Goal: Task Accomplishment & Management: Manage account settings

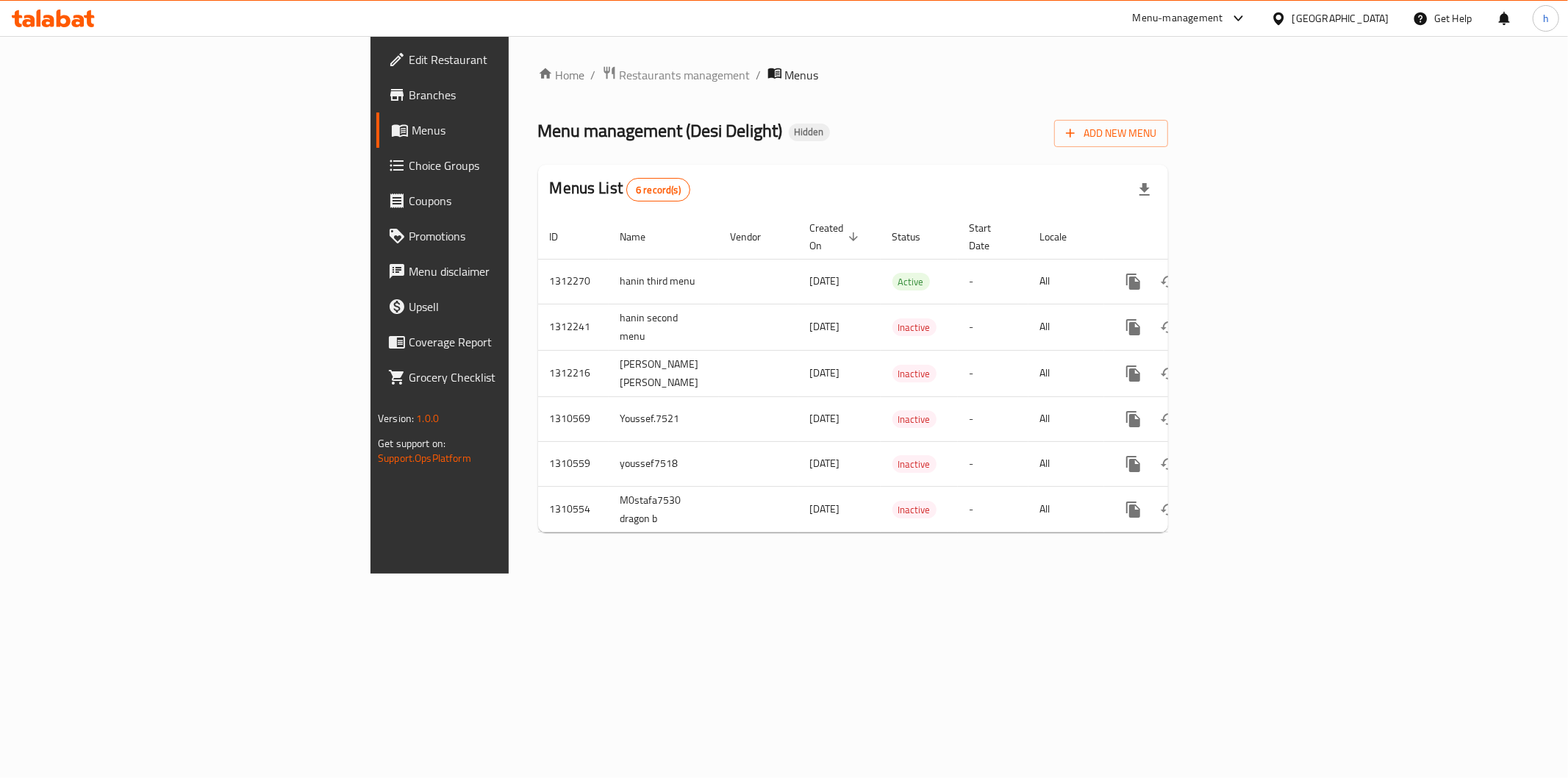
click at [409, 92] on span "Branches" at bounding box center [514, 95] width 212 height 18
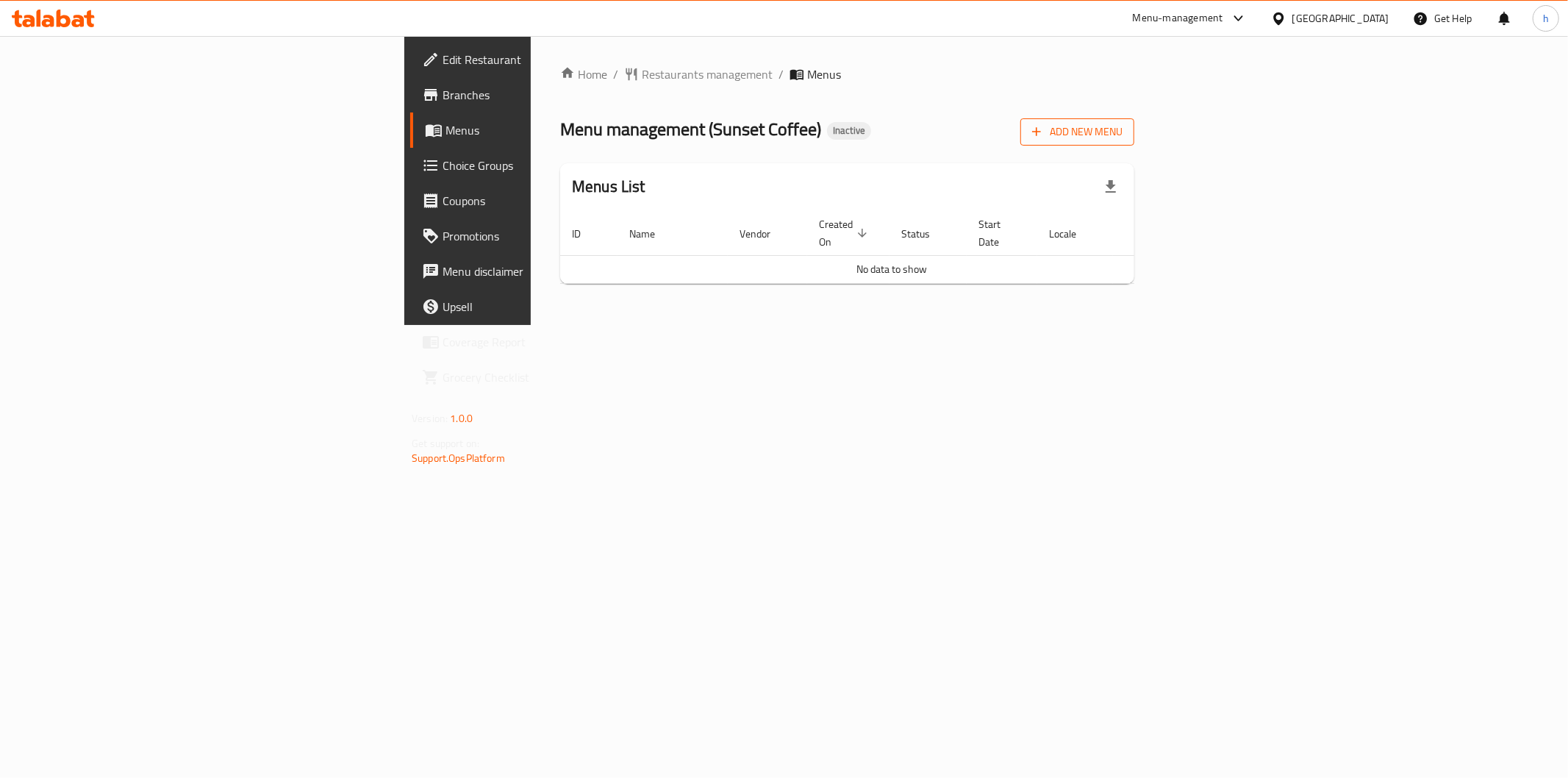
click at [1135, 120] on button "Add New Menu" at bounding box center [1077, 132] width 114 height 28
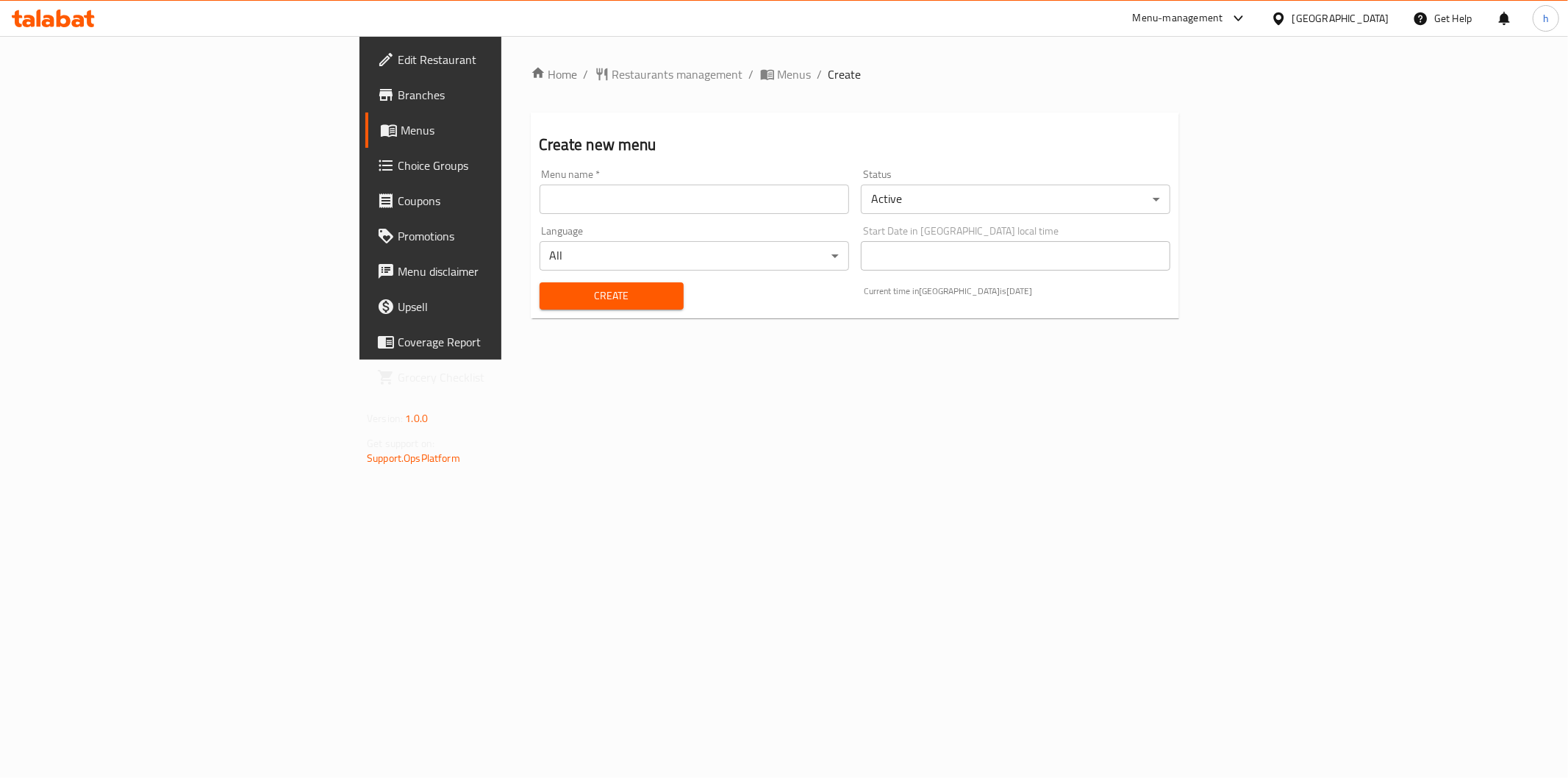
click at [539, 199] on input "text" at bounding box center [694, 199] width 309 height 29
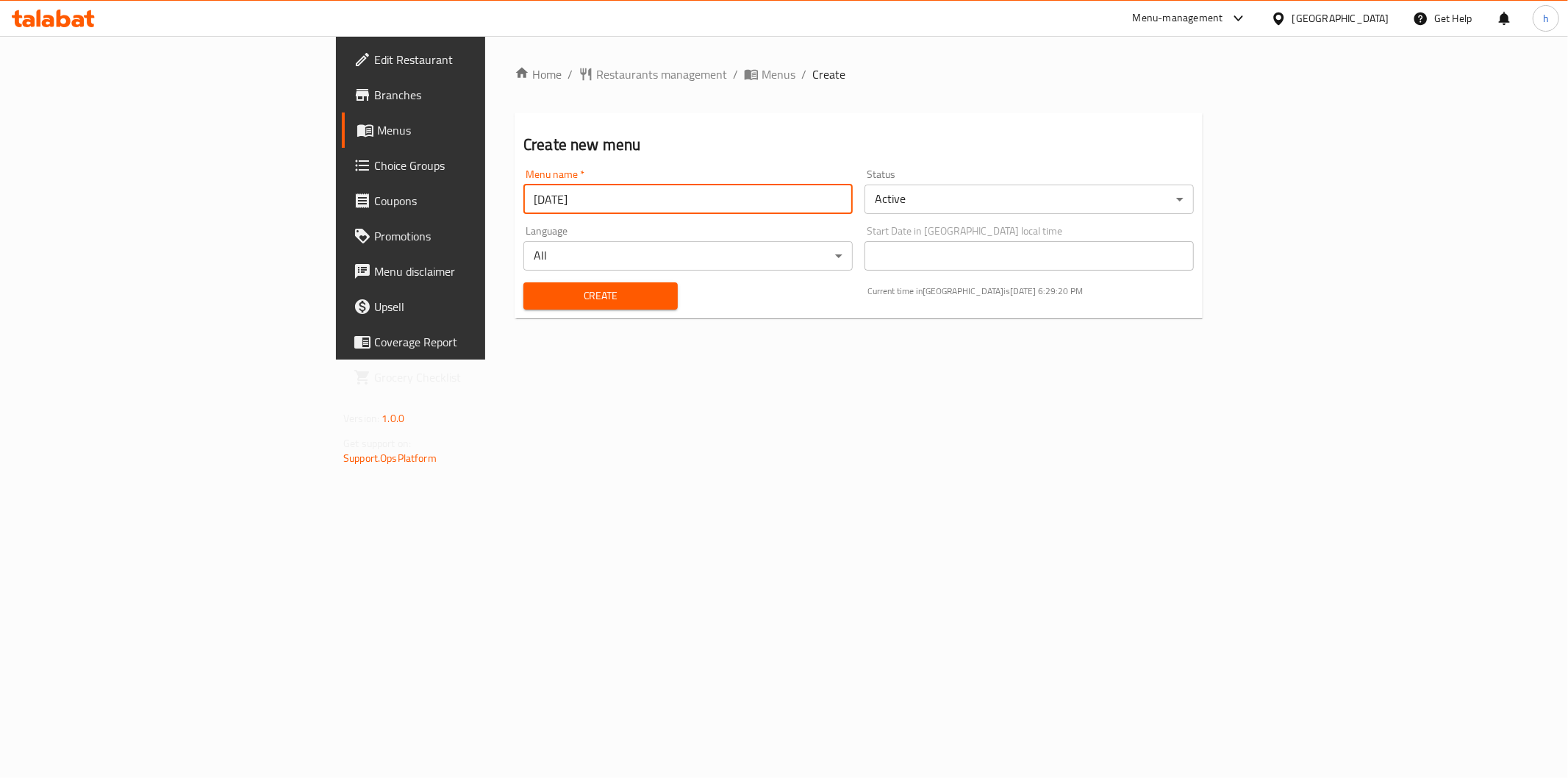
type input "9/16/2025"
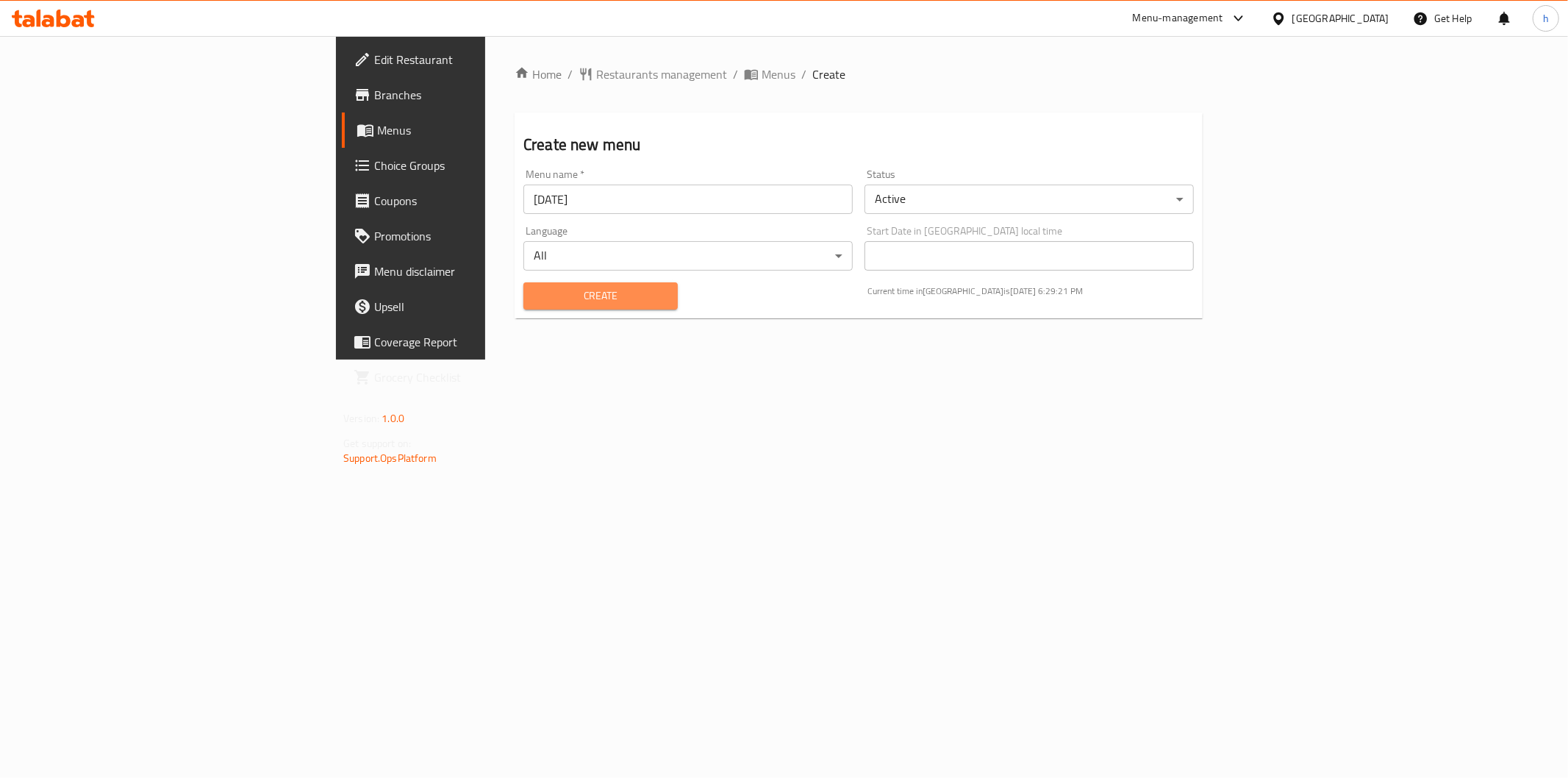
click at [535, 299] on span "Create" at bounding box center [600, 296] width 131 height 18
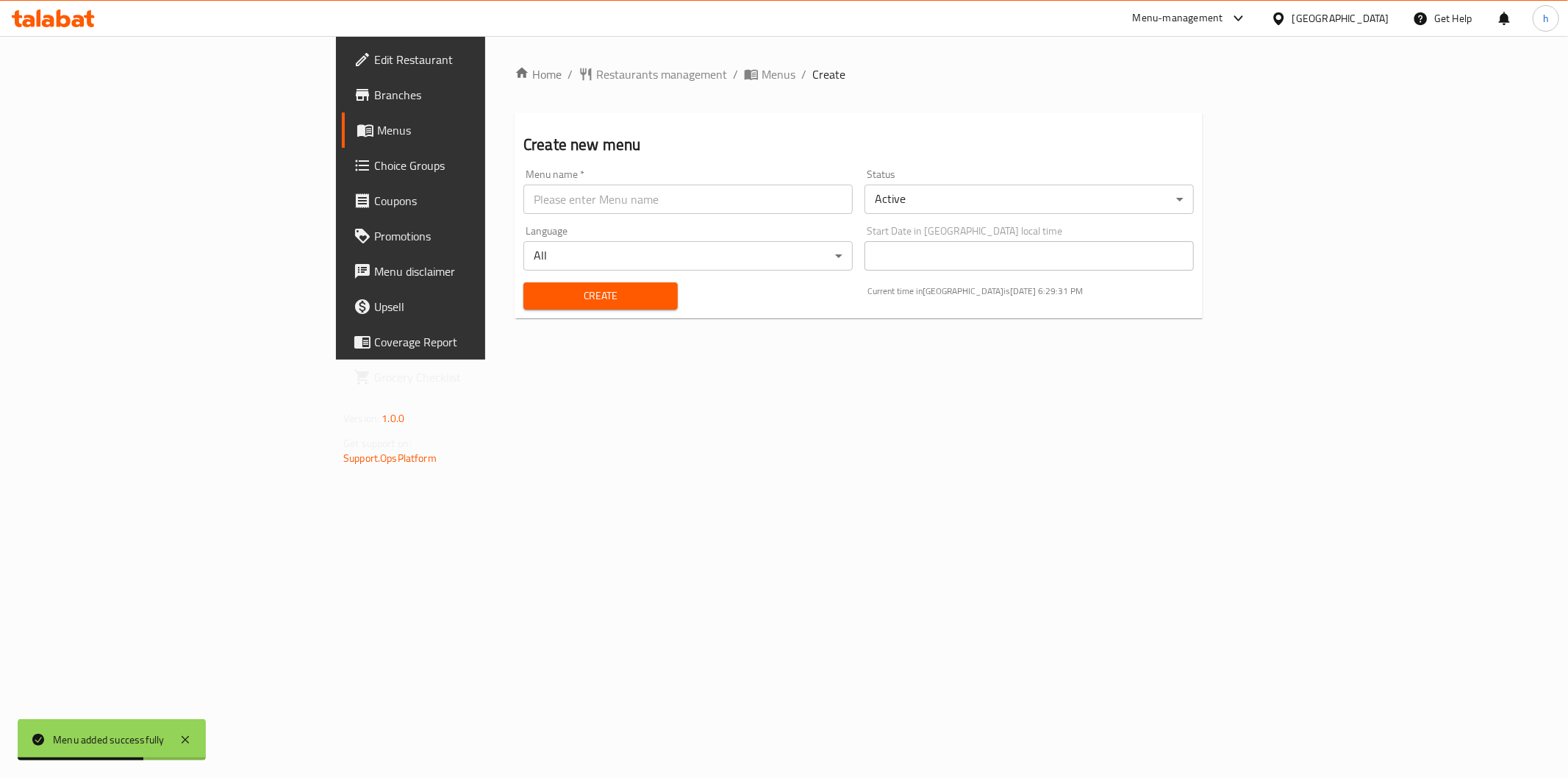
click at [535, 299] on span "Create" at bounding box center [600, 296] width 131 height 18
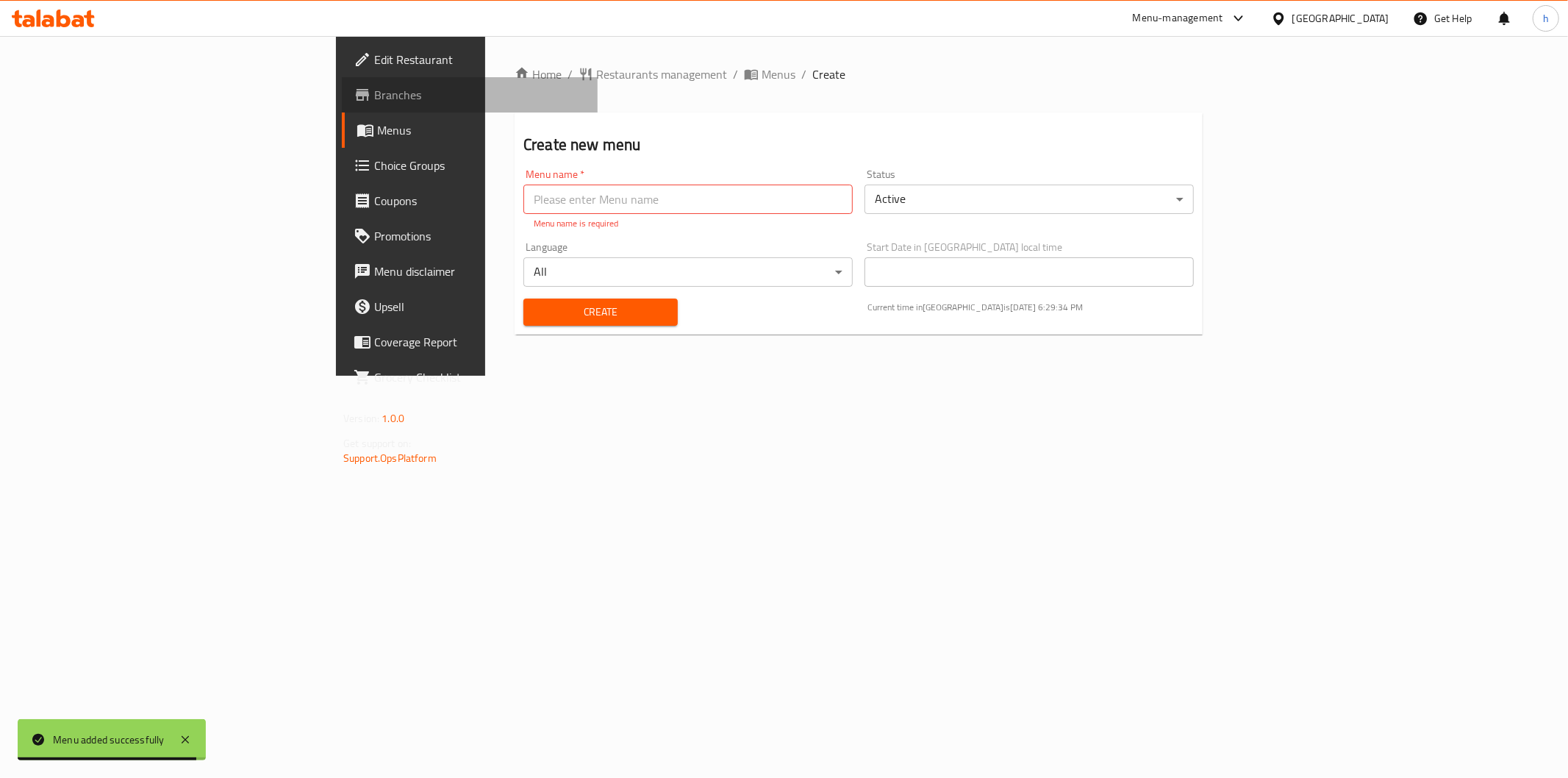
click at [375, 93] on span "Branches" at bounding box center [480, 95] width 212 height 18
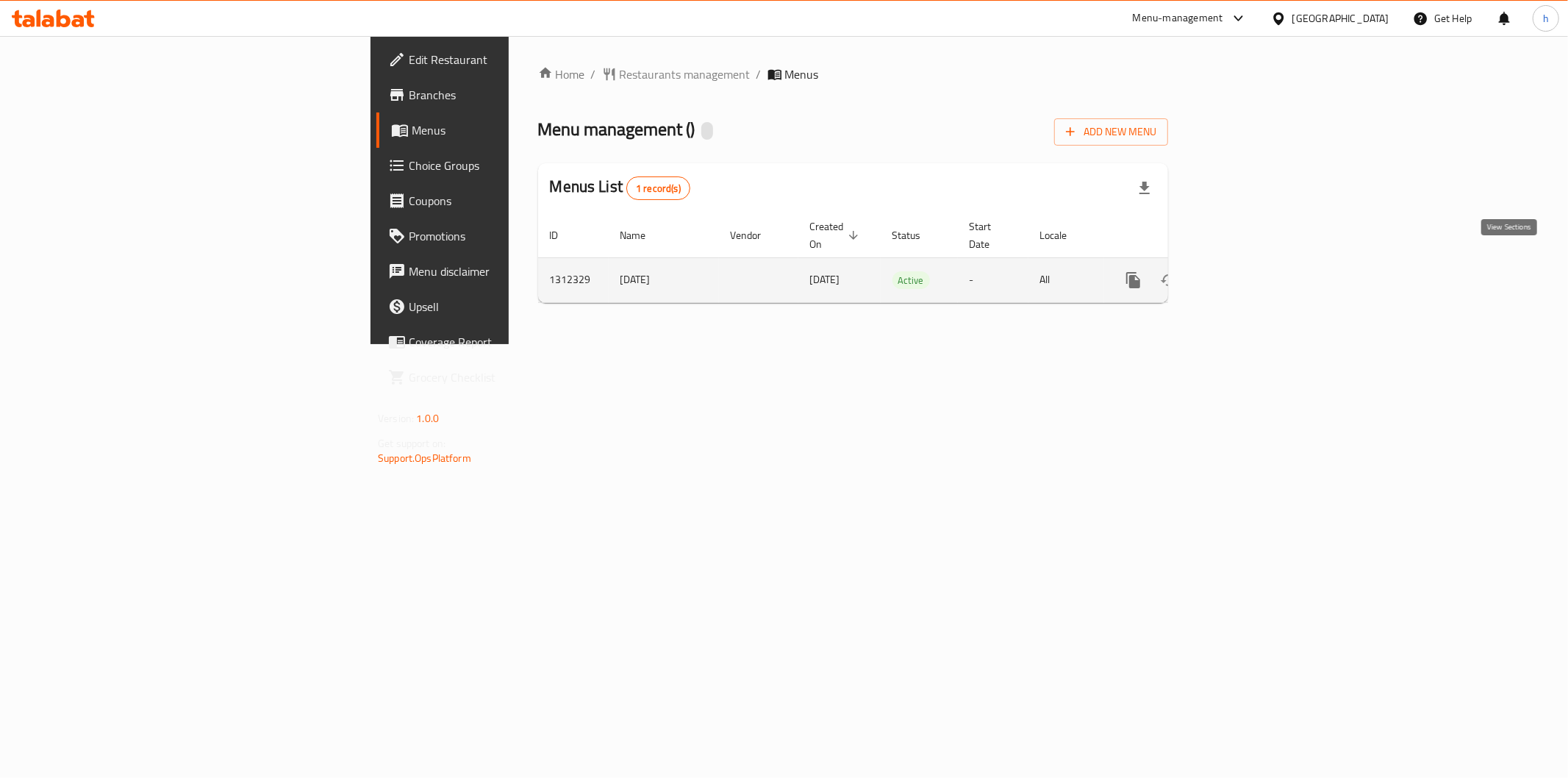
click at [1257, 263] on link "enhanced table" at bounding box center [1239, 280] width 35 height 35
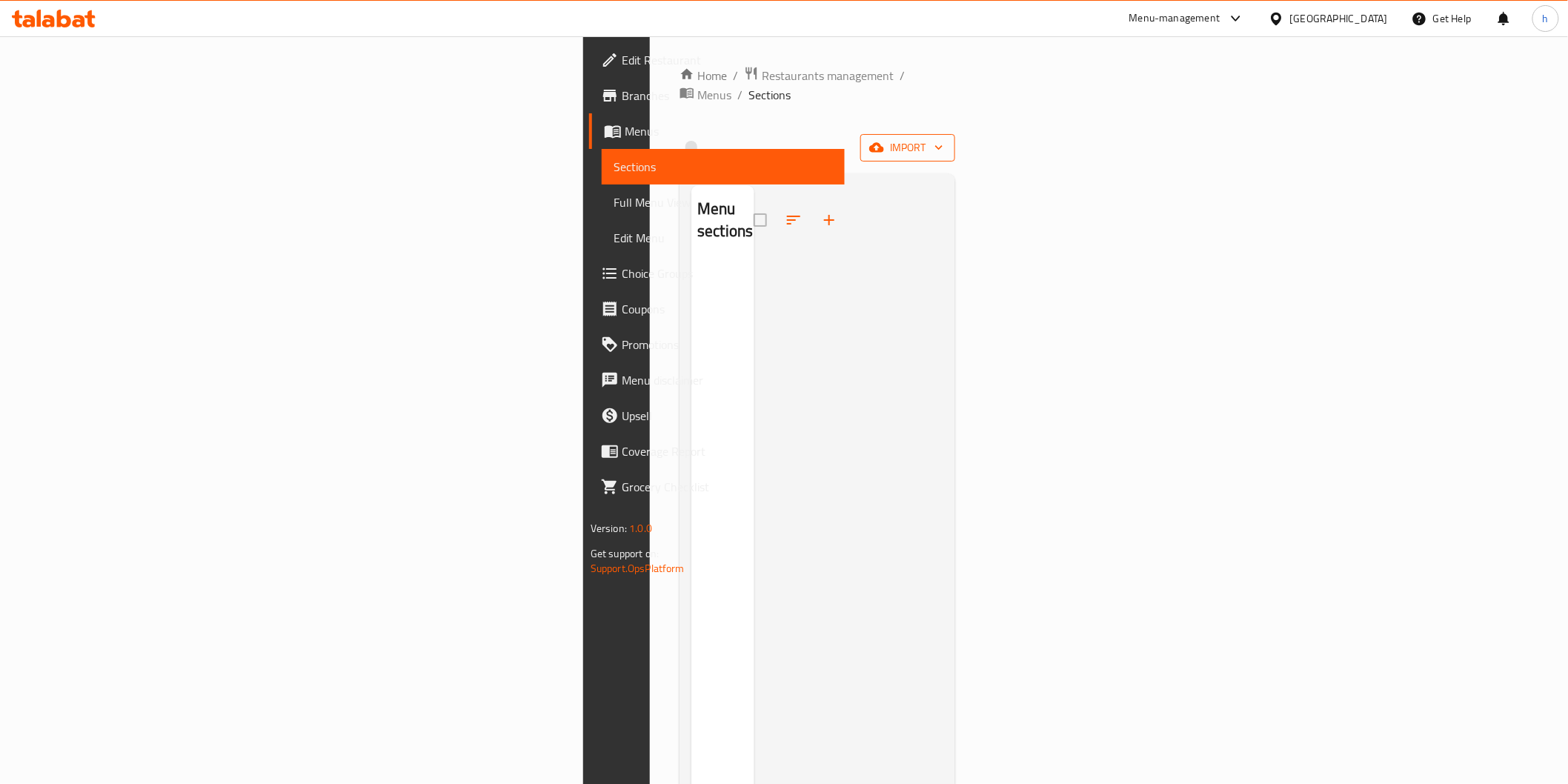
click at [943, 138] on span "import" at bounding box center [908, 148] width 71 height 19
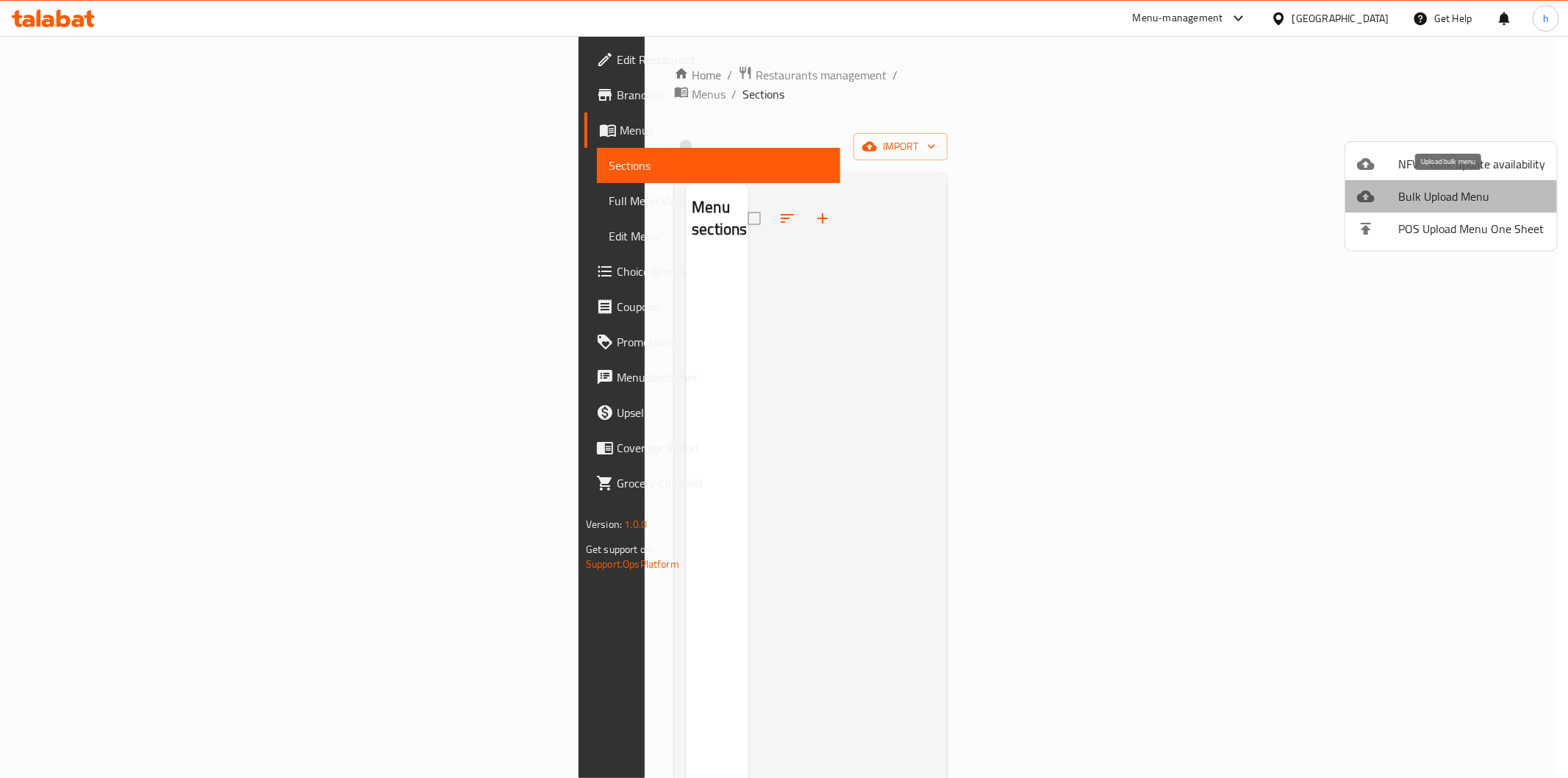
click at [1459, 203] on span "Bulk Upload Menu" at bounding box center [1472, 196] width 147 height 18
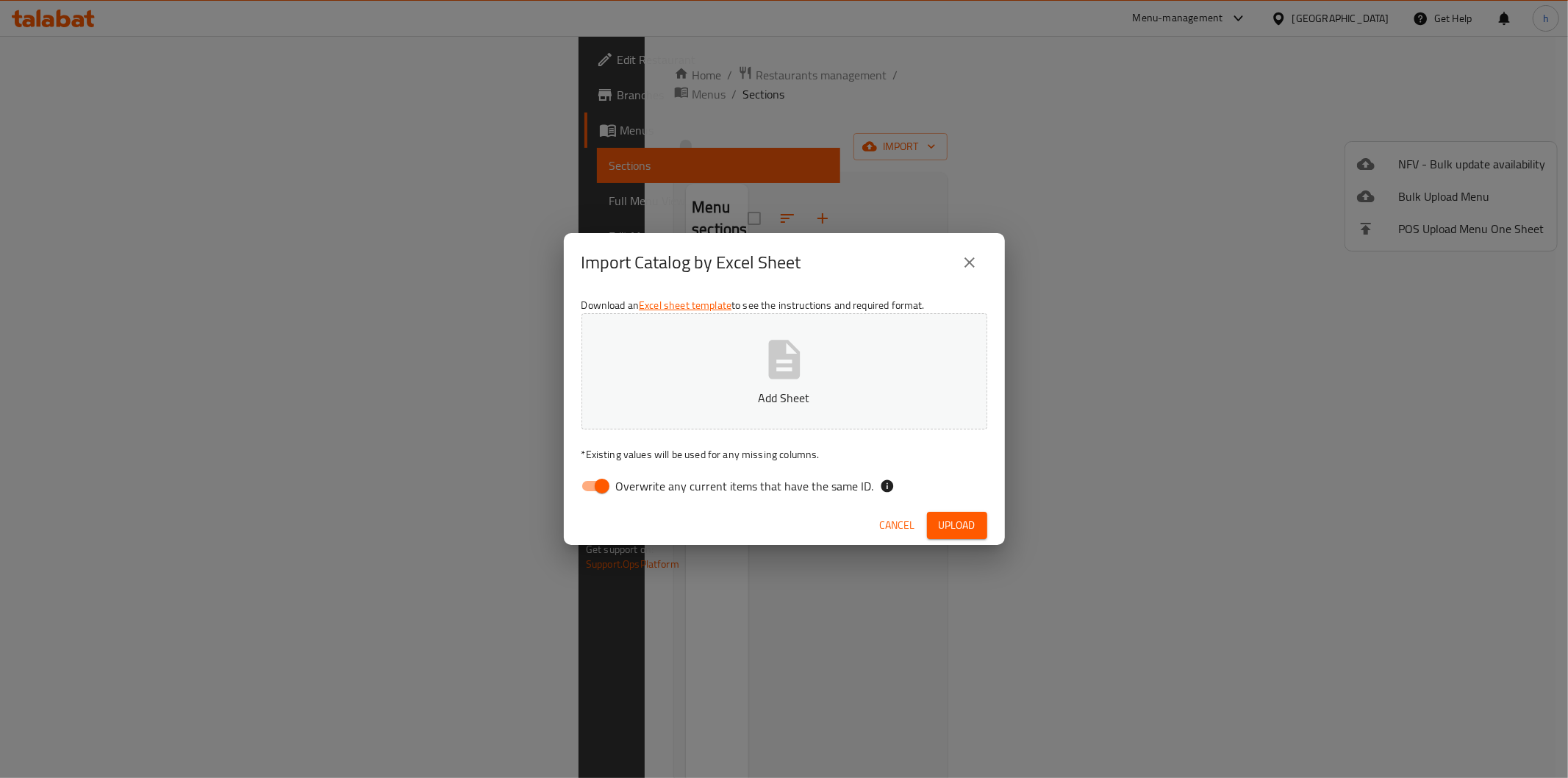
click at [605, 486] on input "Overwrite any current items that have the same ID." at bounding box center [602, 485] width 84 height 28
checkbox input "false"
click at [723, 382] on button "Add Sheet" at bounding box center [784, 371] width 406 height 116
click at [962, 535] on button "Upload" at bounding box center [958, 525] width 60 height 28
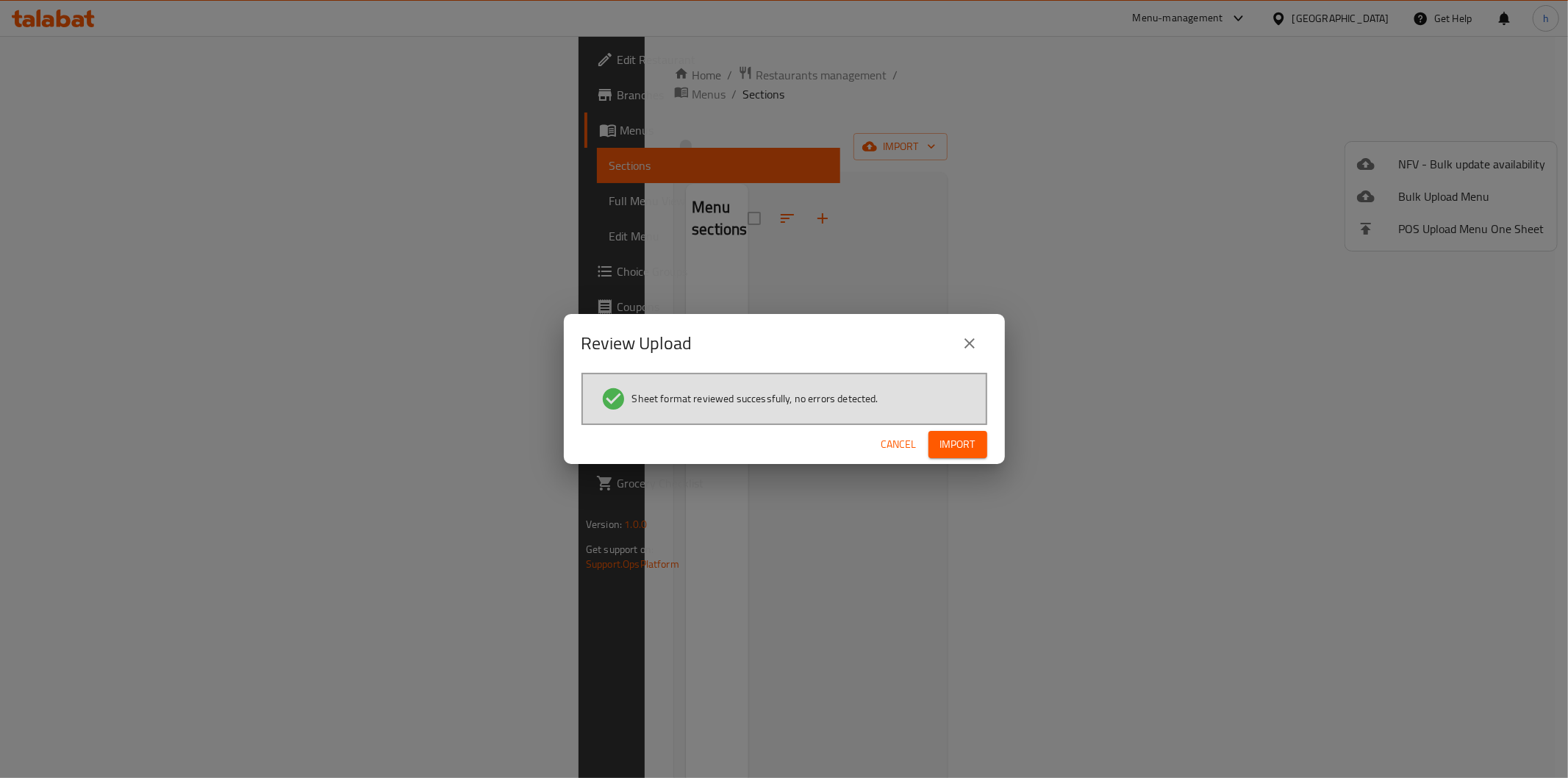
click at [968, 448] on span "Import" at bounding box center [958, 445] width 35 height 18
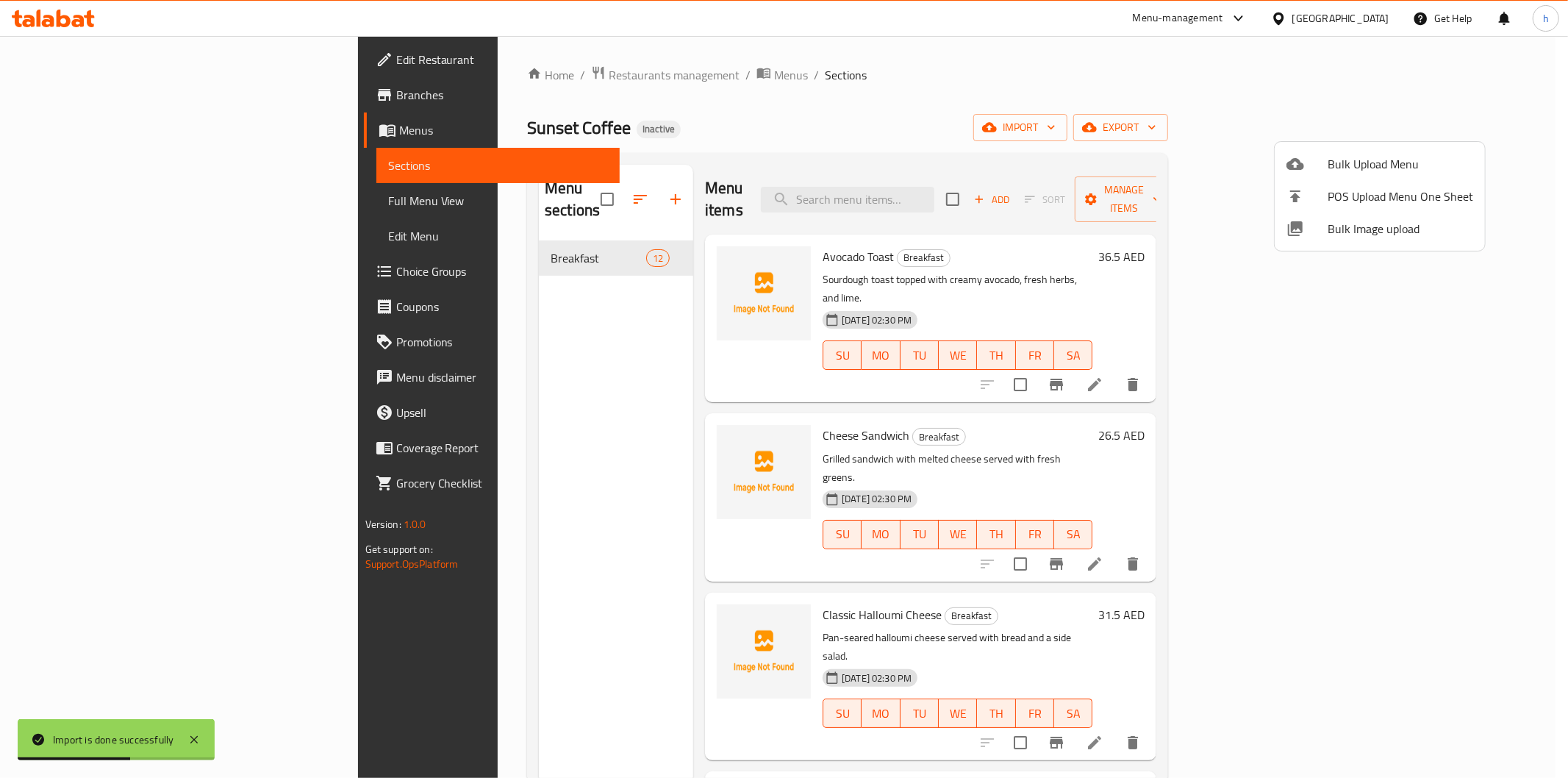
click at [1009, 274] on div at bounding box center [784, 389] width 1568 height 778
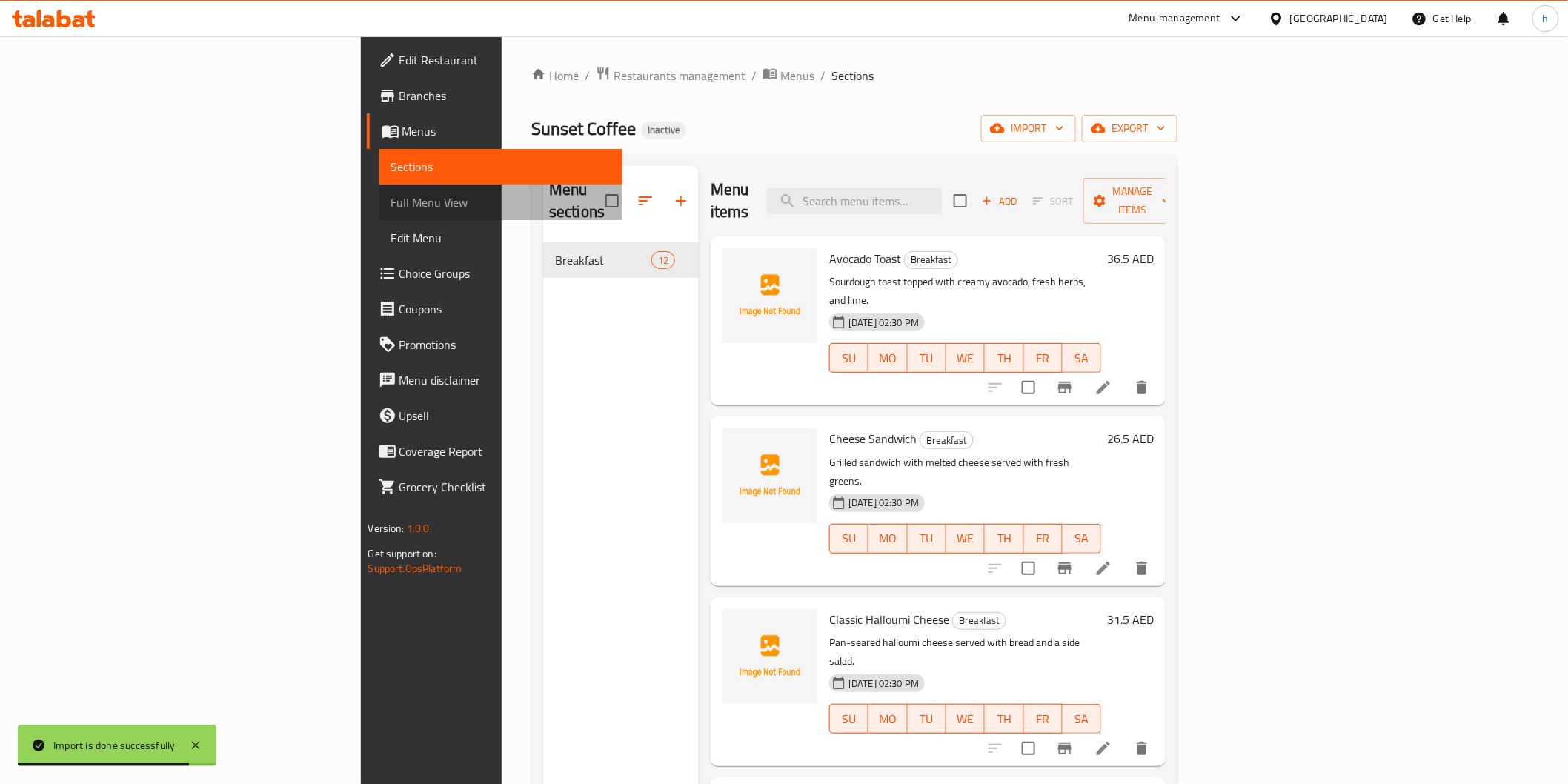
click at [391, 207] on span "Full Menu View" at bounding box center [501, 201] width 219 height 18
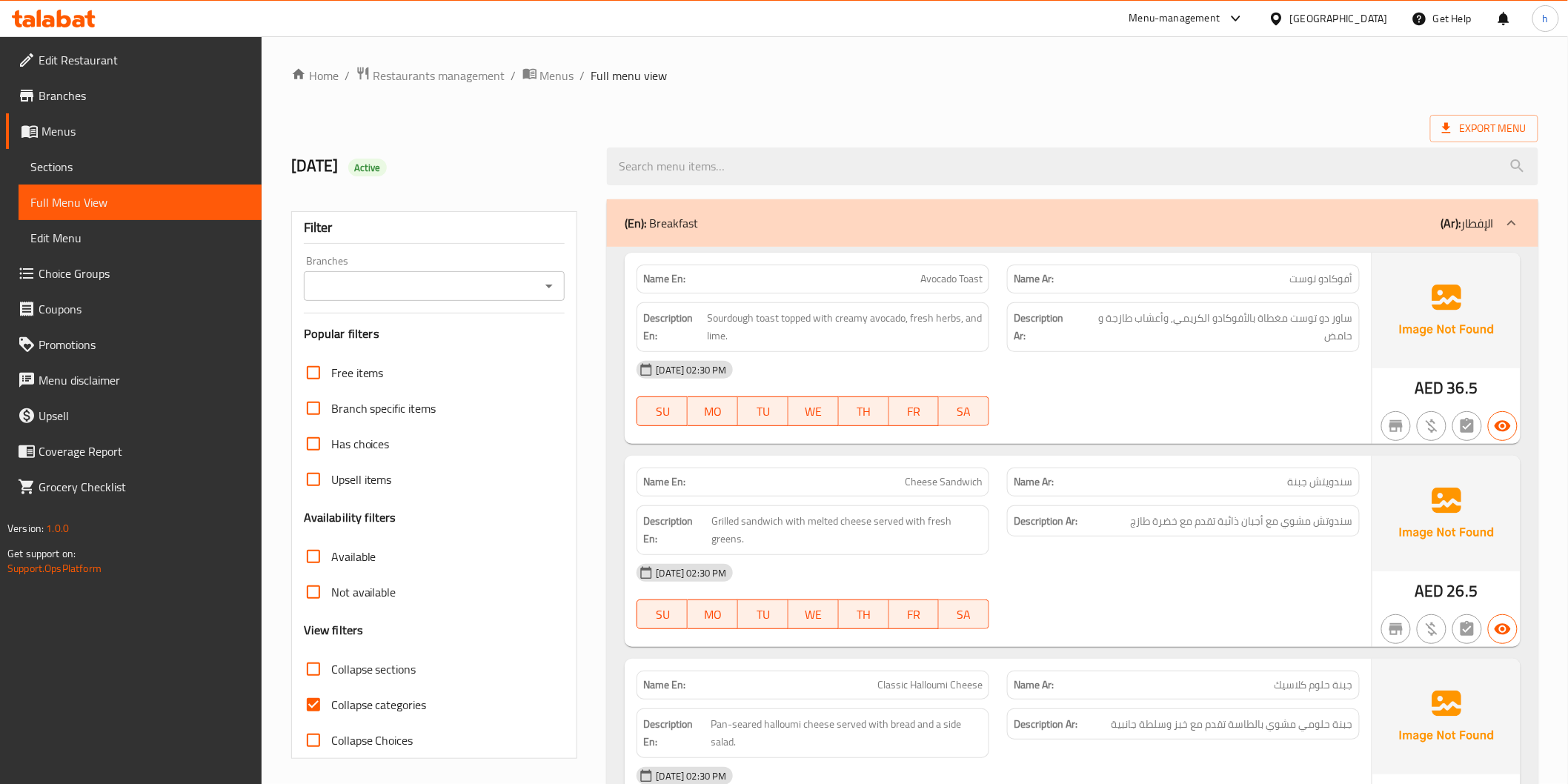
click at [316, 703] on input "Collapse categories" at bounding box center [314, 705] width 35 height 35
checkbox input "false"
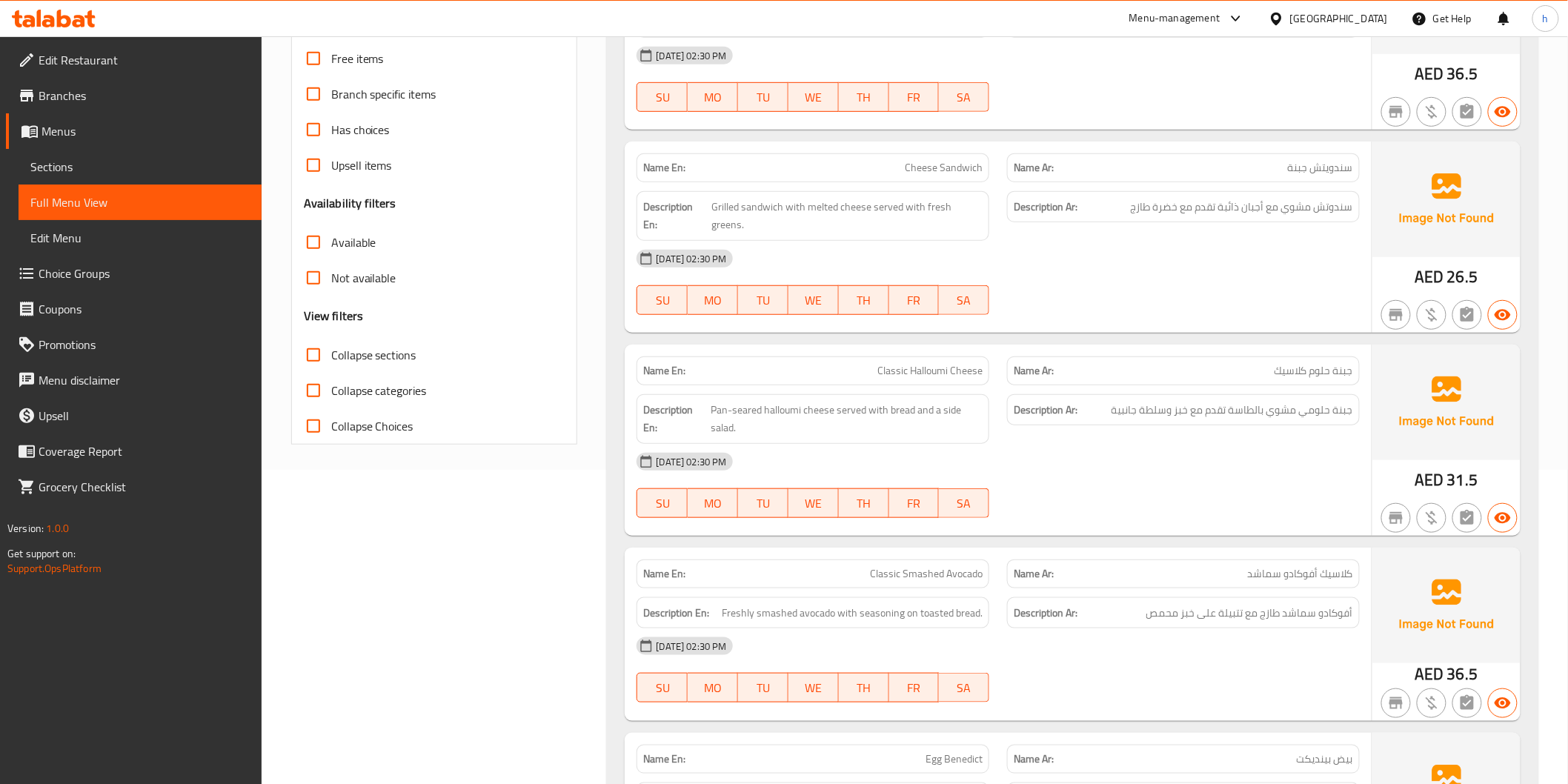
scroll to position [329, 0]
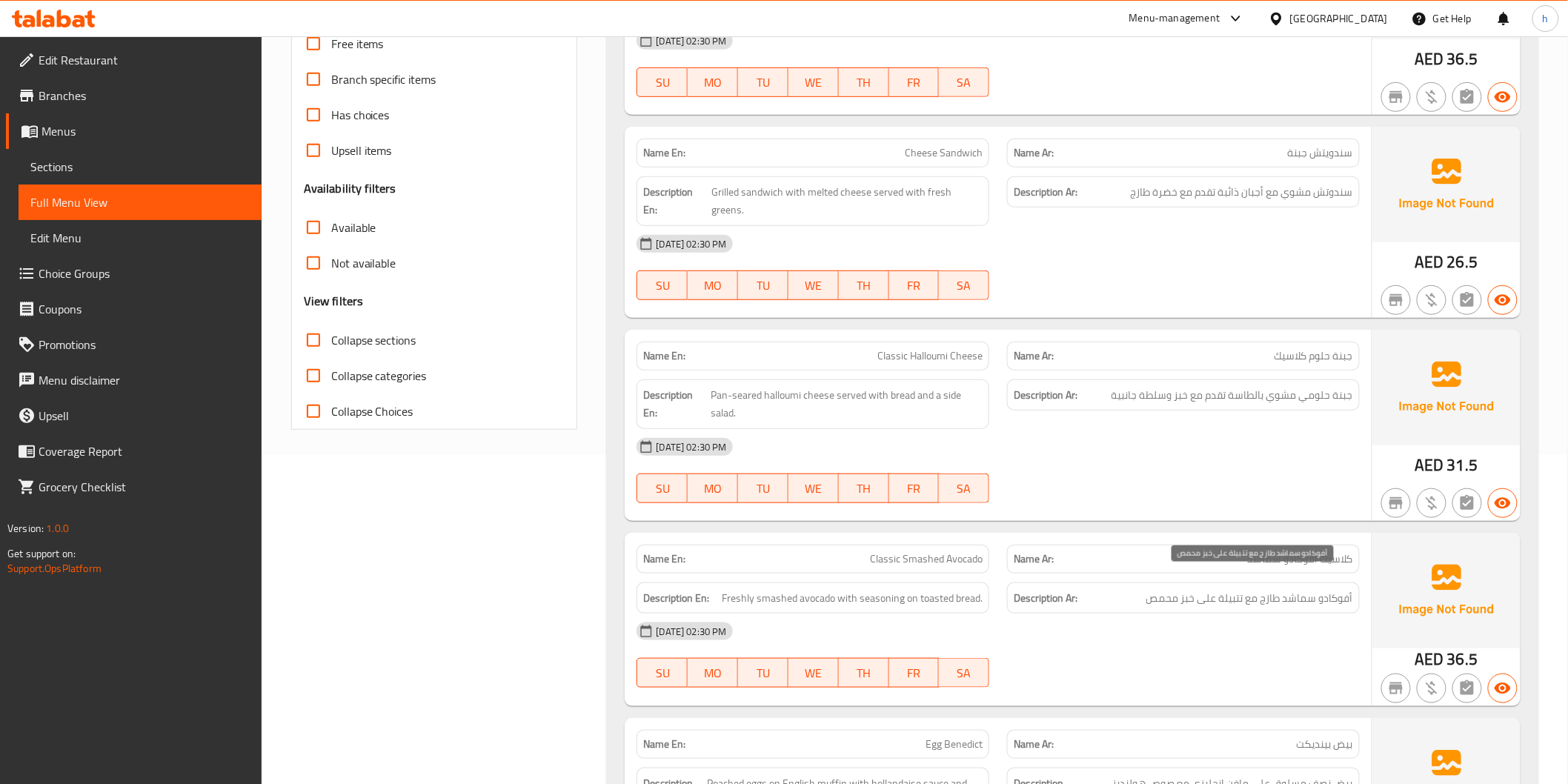
click at [1319, 589] on span "أفوكادو سماشد طازج مع تتبيلة على خبز محمص" at bounding box center [1249, 599] width 207 height 19
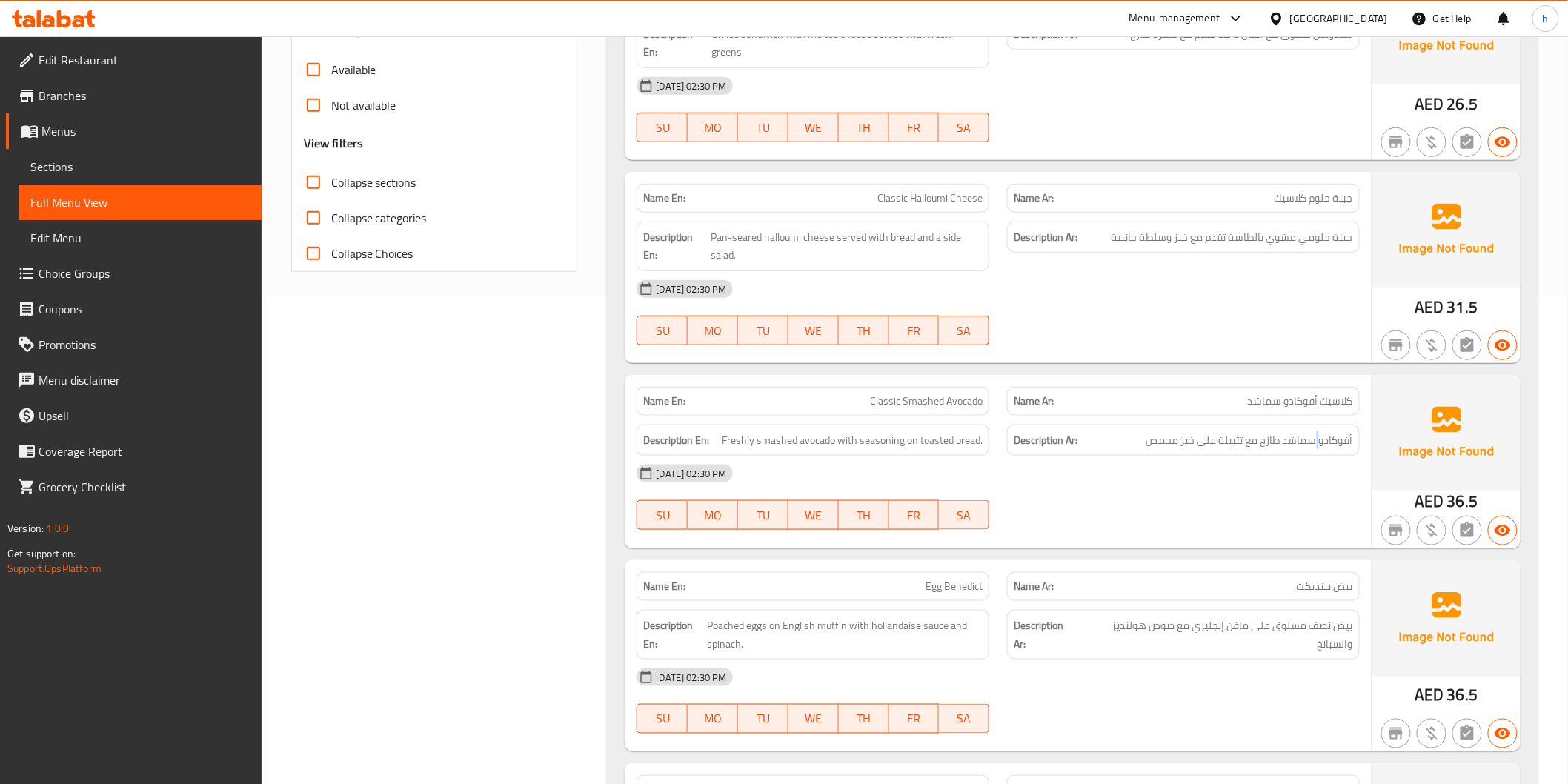
scroll to position [494, 0]
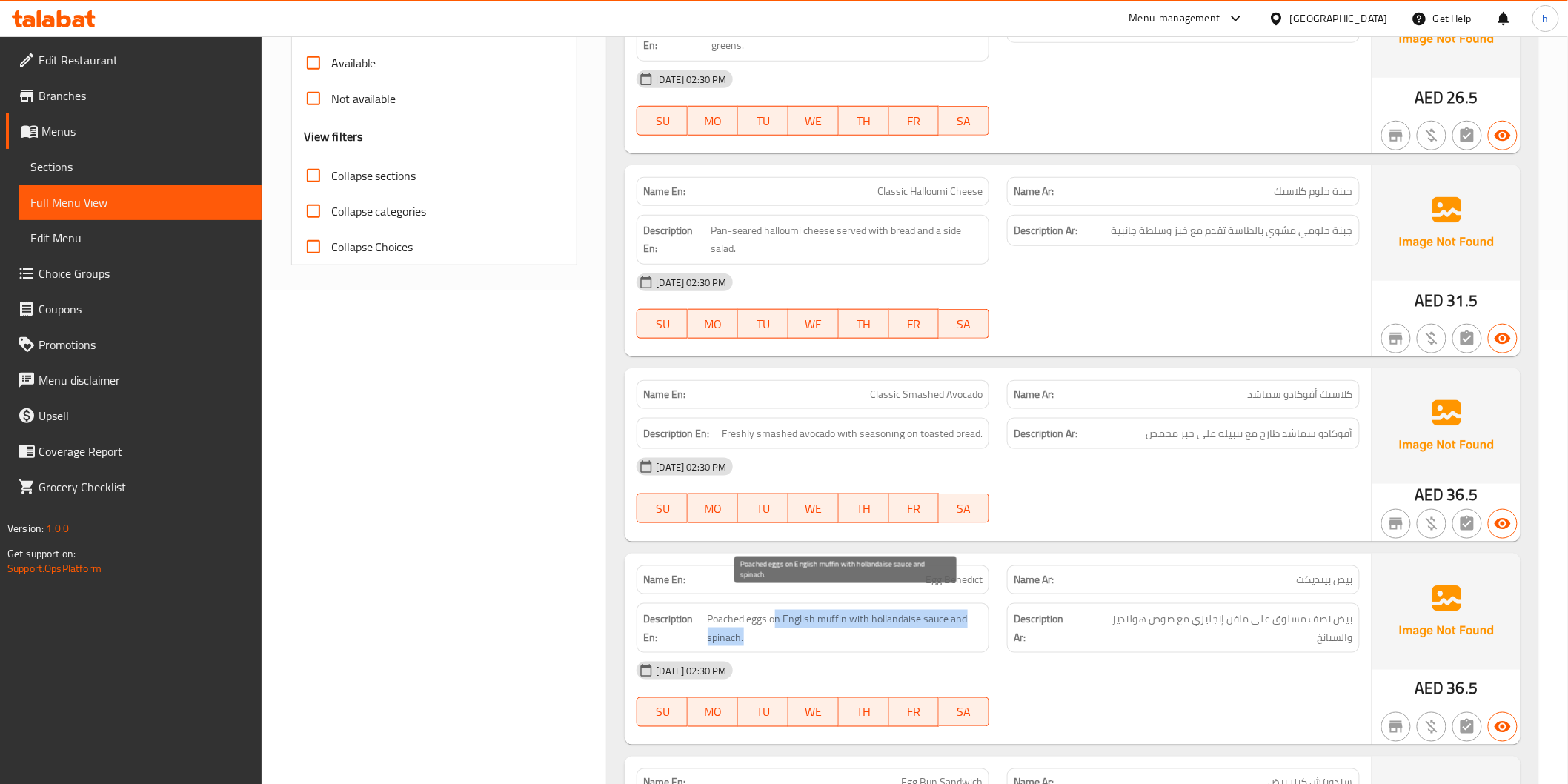
drag, startPoint x: 776, startPoint y: 608, endPoint x: 919, endPoint y: 613, distance: 143.1
click at [919, 613] on span "Poached eggs on English muffin with hollandaise sauce and spinach." at bounding box center [846, 628] width 276 height 36
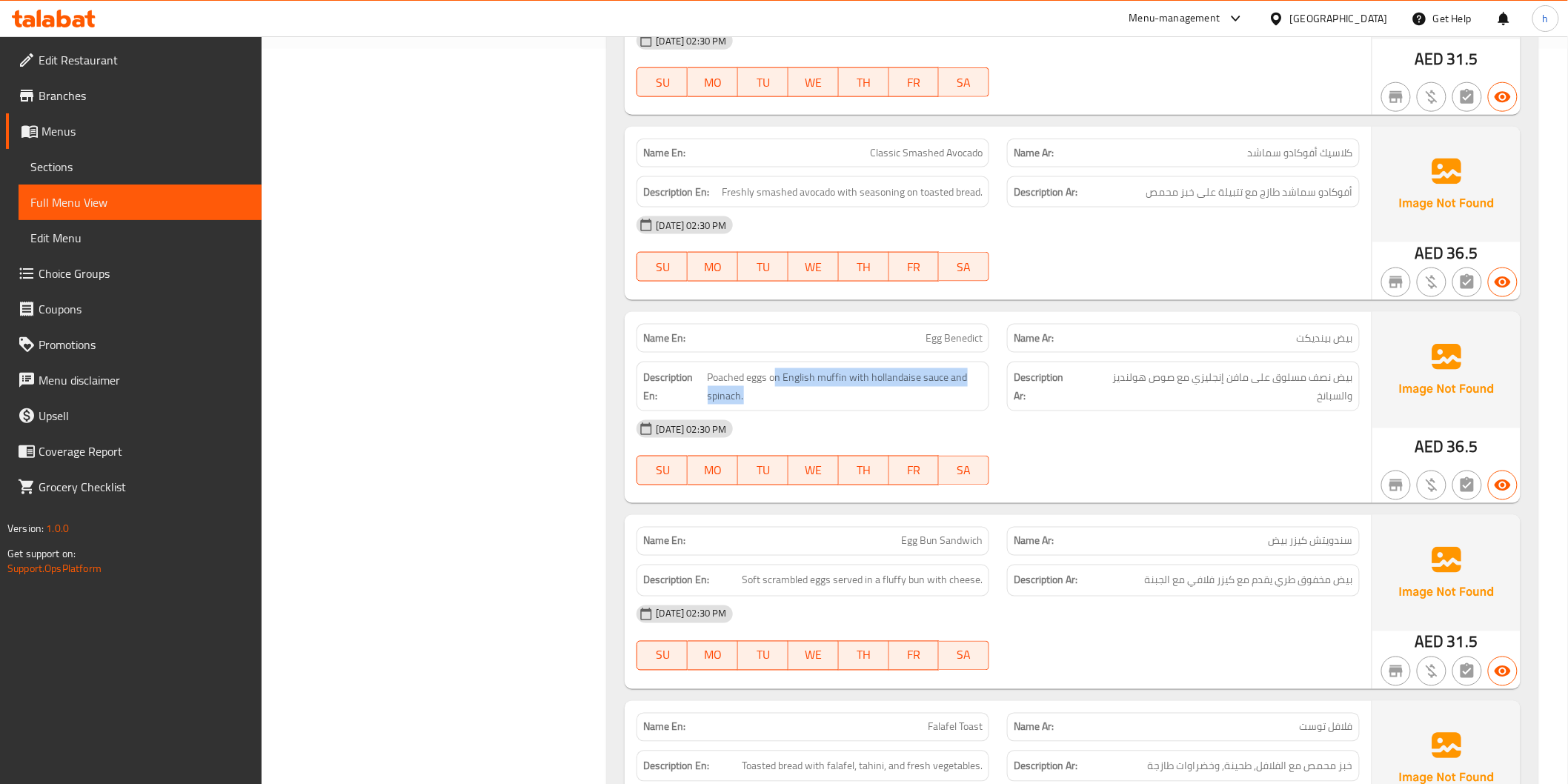
scroll to position [741, 0]
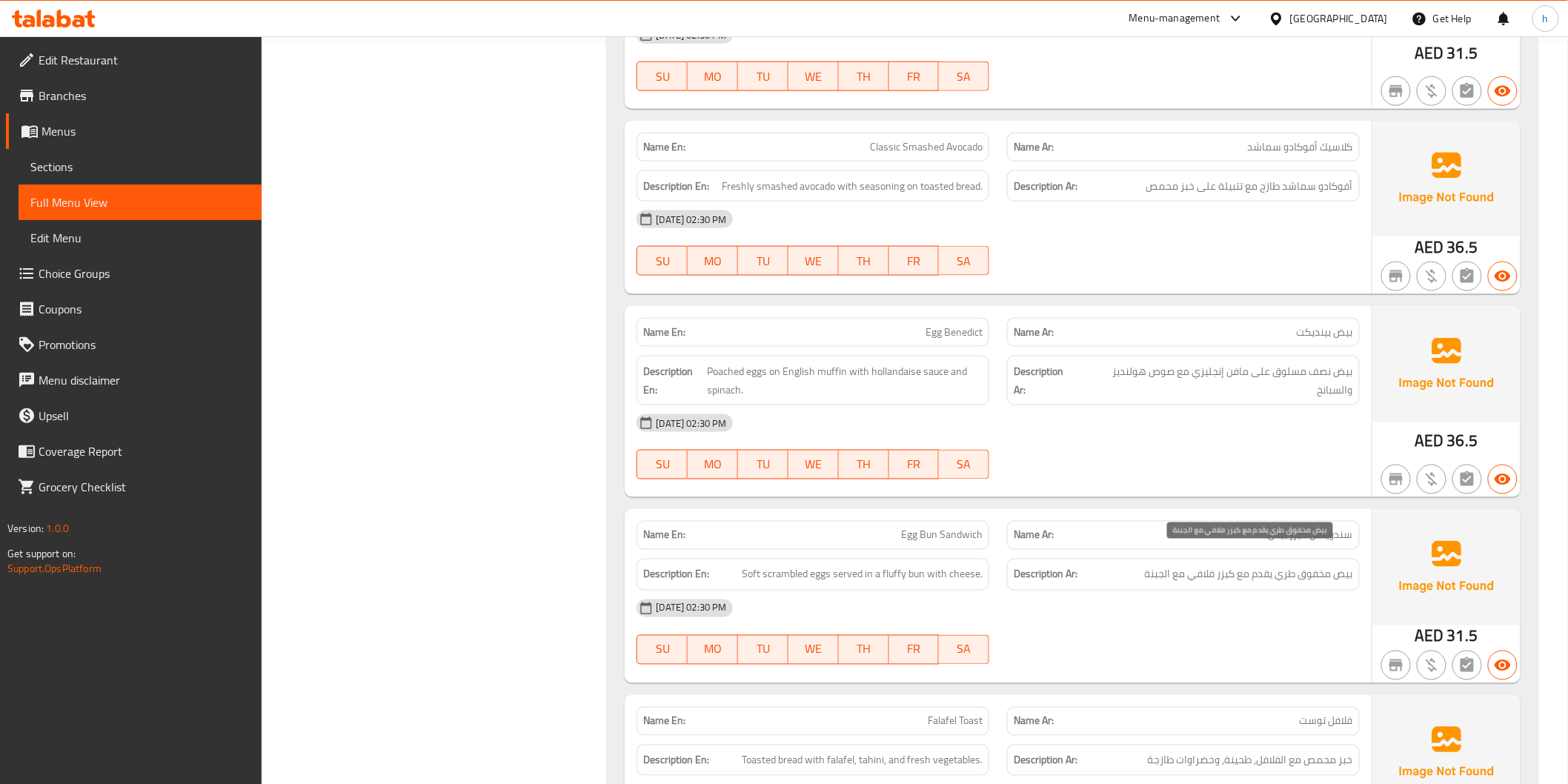
click at [1261, 566] on span "بيض مخفوق طري يقدم مع كيزر فلافي مع الجبنة" at bounding box center [1248, 575] width 208 height 19
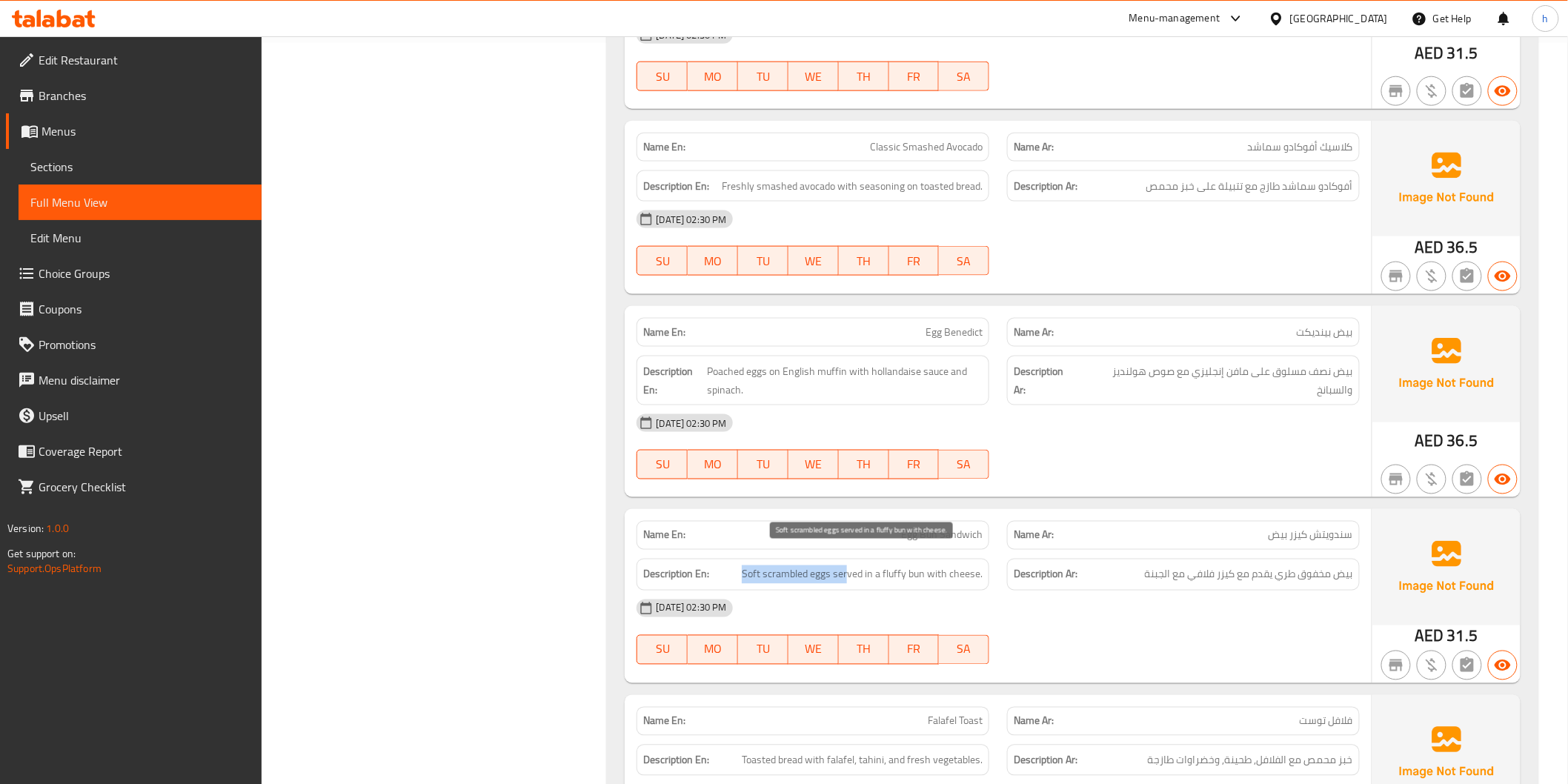
drag, startPoint x: 738, startPoint y: 561, endPoint x: 858, endPoint y: 561, distance: 120.0
click at [851, 566] on h6 "Description En: Soft scrambled eggs served in a fluffy bun with cheese." at bounding box center [813, 575] width 340 height 19
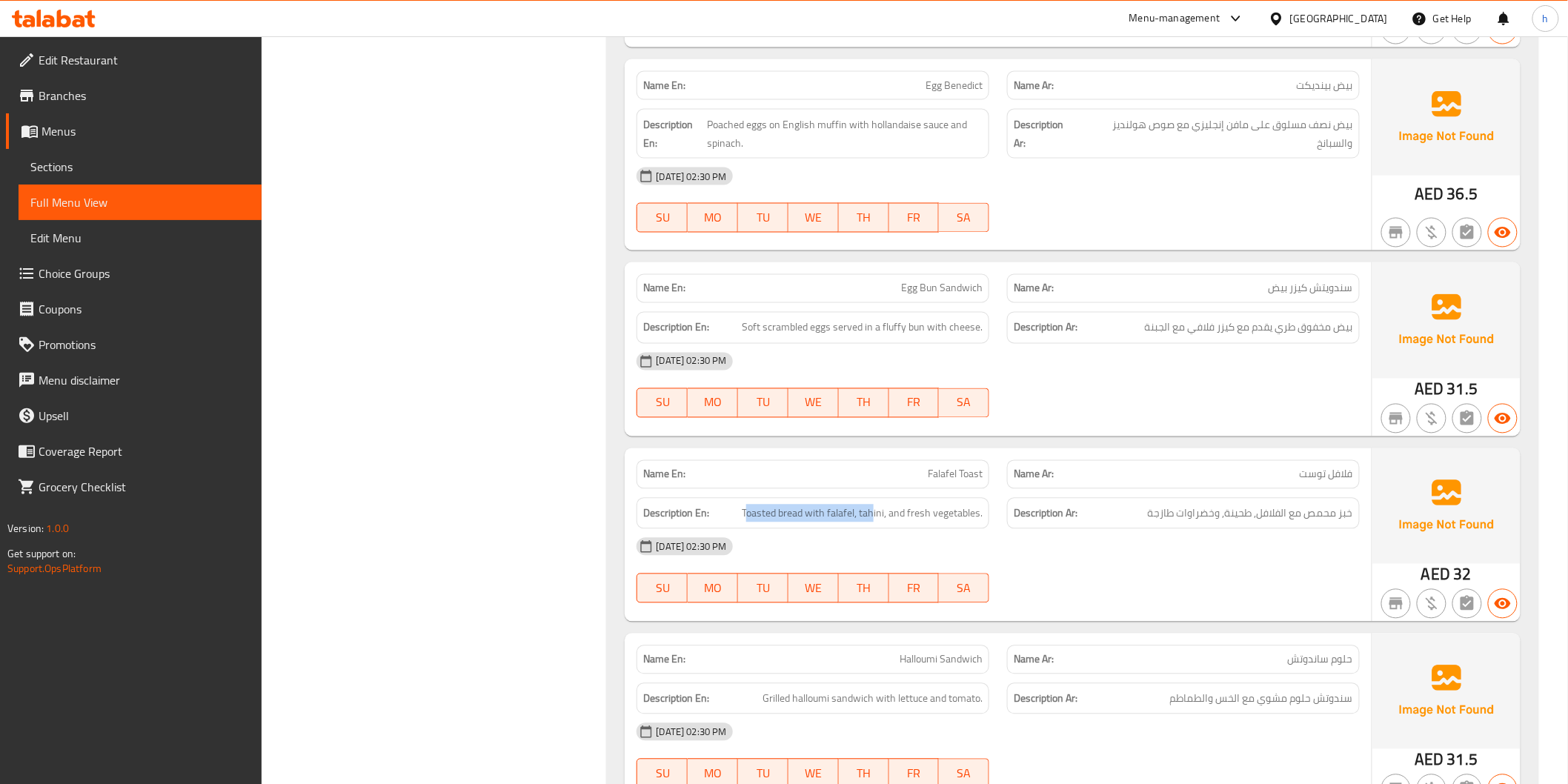
drag, startPoint x: 747, startPoint y: 502, endPoint x: 875, endPoint y: 510, distance: 128.2
click at [875, 510] on div "Description En: Toasted bread with falafel, tahini, and fresh vegetables." at bounding box center [813, 514] width 353 height 32
drag, startPoint x: 1254, startPoint y: 502, endPoint x: 1149, endPoint y: 505, distance: 105.0
click at [1149, 505] on span "خبز محمص مع الفلافل, طحينة, وخضراوات طازجة" at bounding box center [1251, 514] width 206 height 19
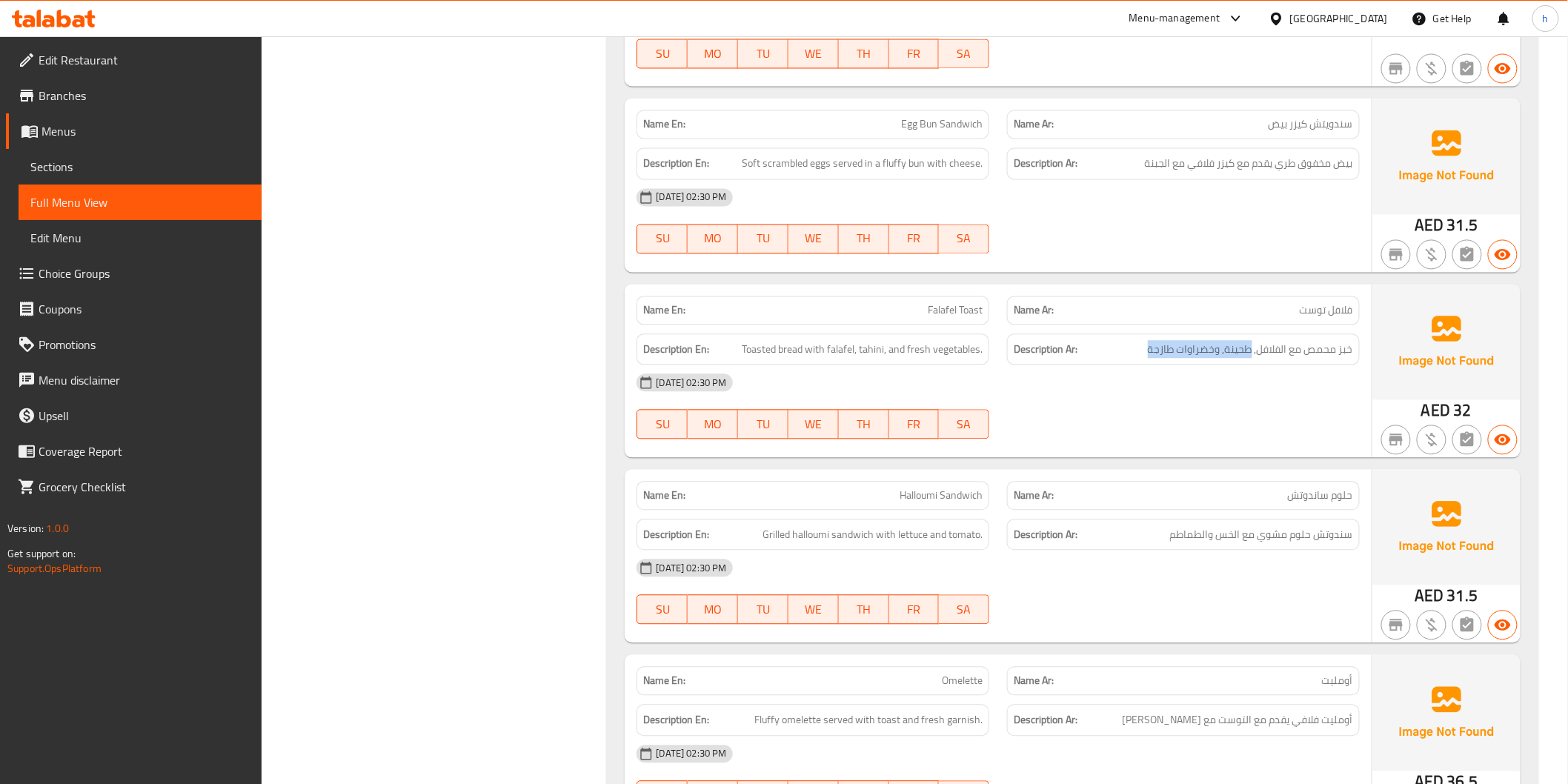
scroll to position [1152, 0]
drag, startPoint x: 788, startPoint y: 513, endPoint x: 884, endPoint y: 520, distance: 96.3
click at [884, 525] on h6 "Description En: Grilled halloumi sandwich with lettuce and tomato." at bounding box center [813, 534] width 340 height 19
drag, startPoint x: 1356, startPoint y: 518, endPoint x: 1200, endPoint y: 524, distance: 156.1
click at [1200, 524] on div "Description Ar: سندوتش حلوم مشوي مع الخس والطماطم" at bounding box center [1184, 534] width 353 height 32
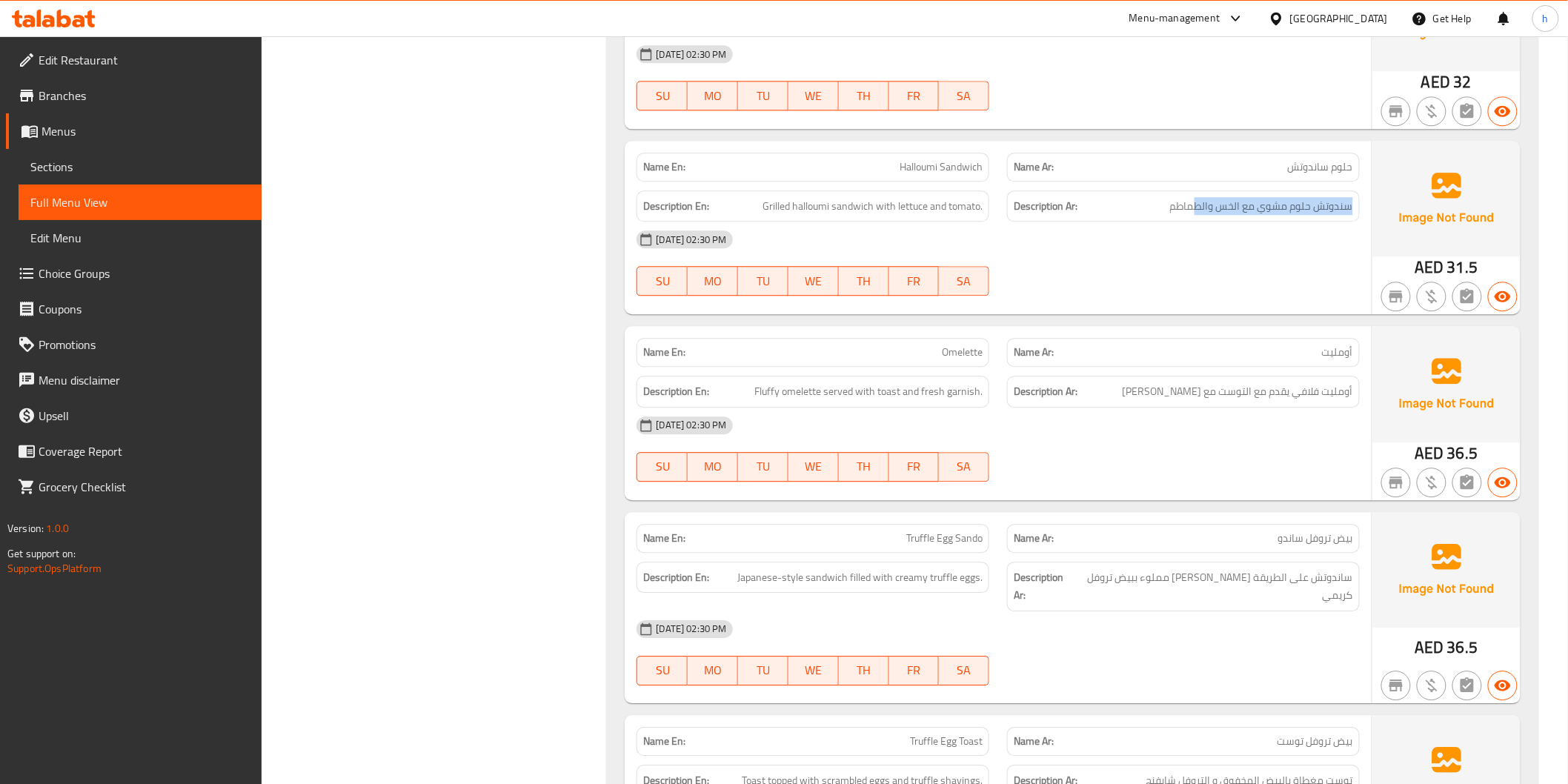
scroll to position [1482, 0]
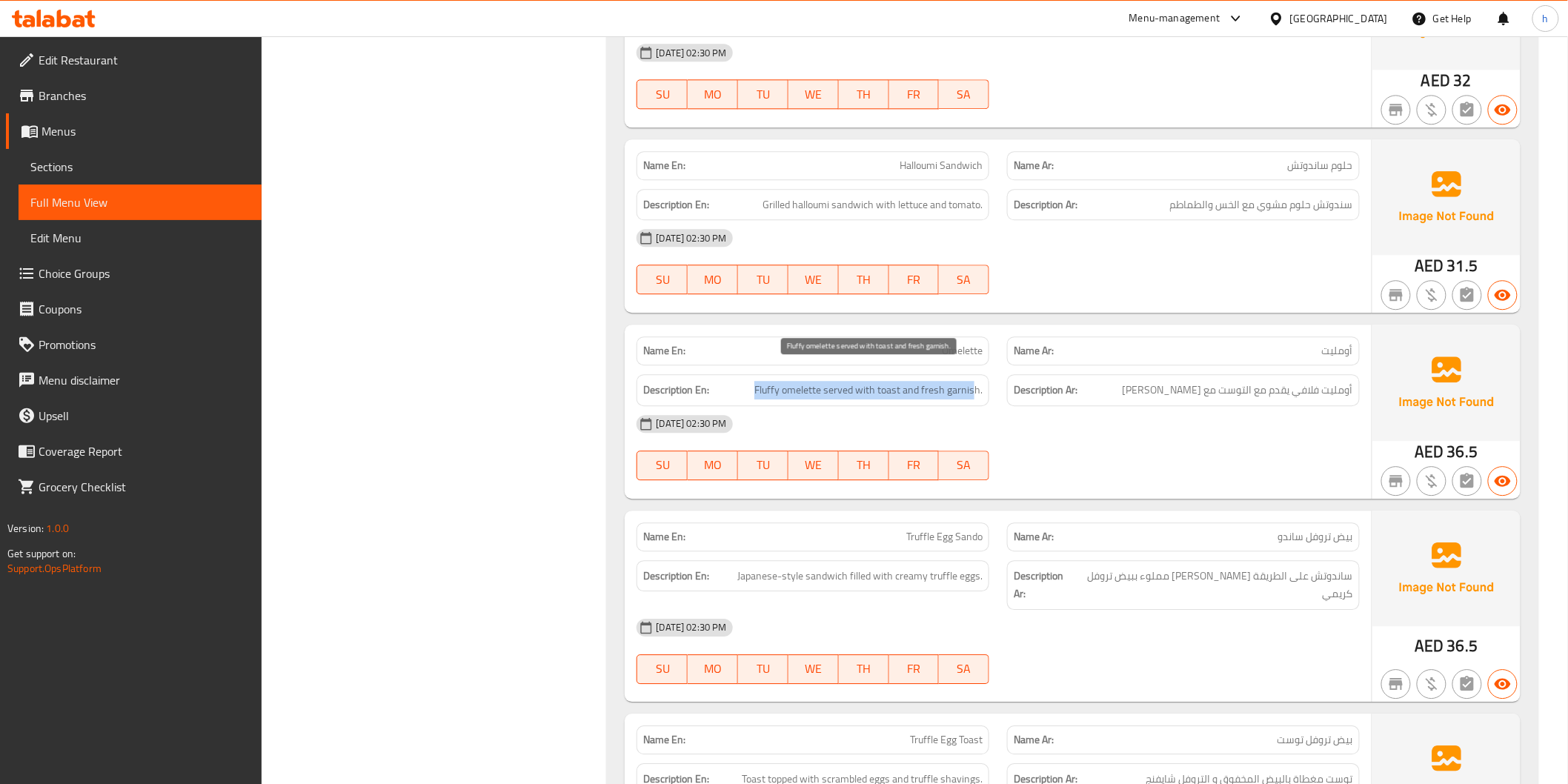
drag, startPoint x: 752, startPoint y: 372, endPoint x: 981, endPoint y: 380, distance: 229.1
click at [975, 381] on h6 "Description En: Fluffy omelette served with toast and fresh garnish." at bounding box center [813, 390] width 340 height 19
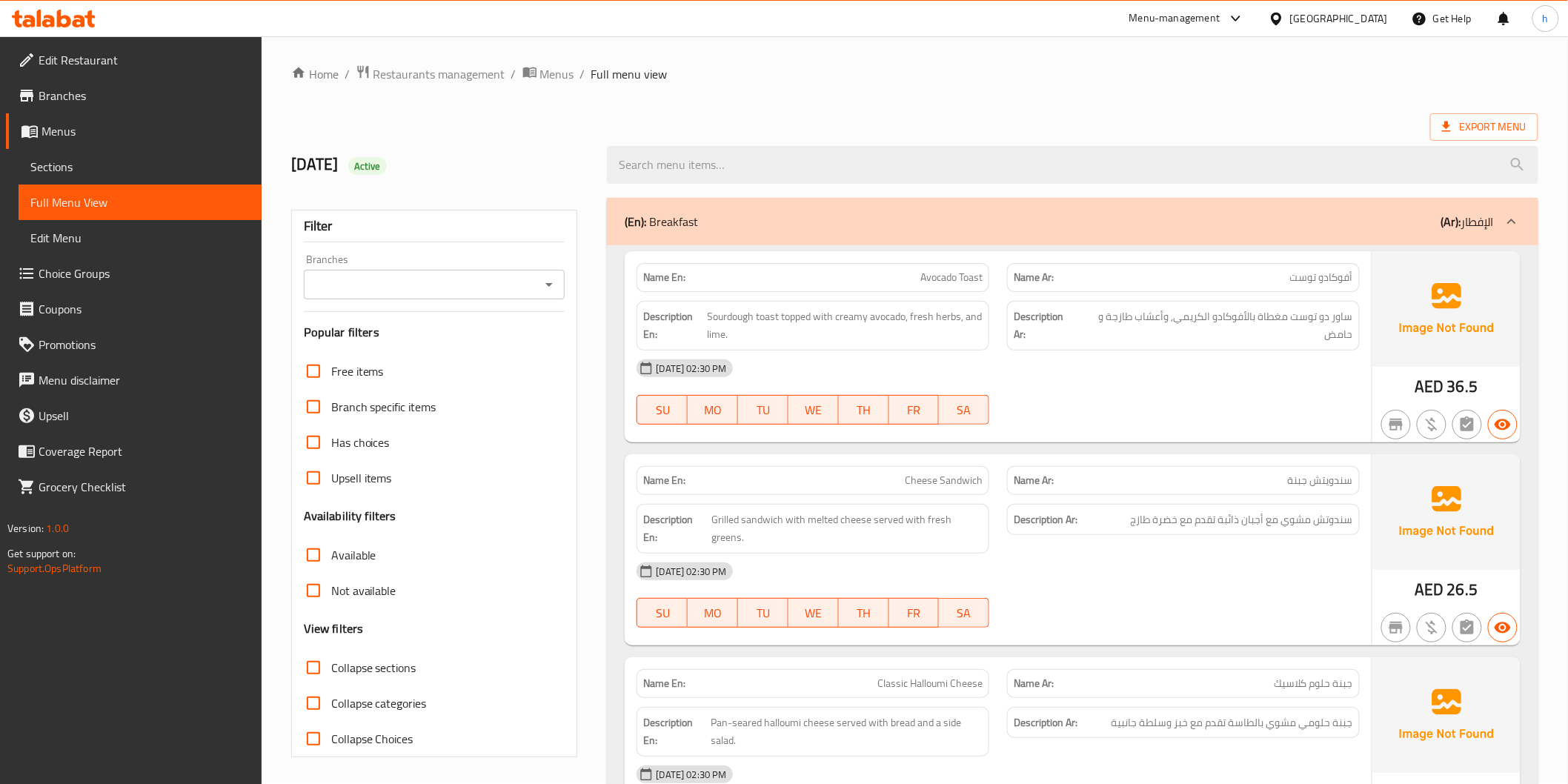
scroll to position [0, 0]
click at [94, 239] on span "Edit Menu" at bounding box center [140, 238] width 219 height 18
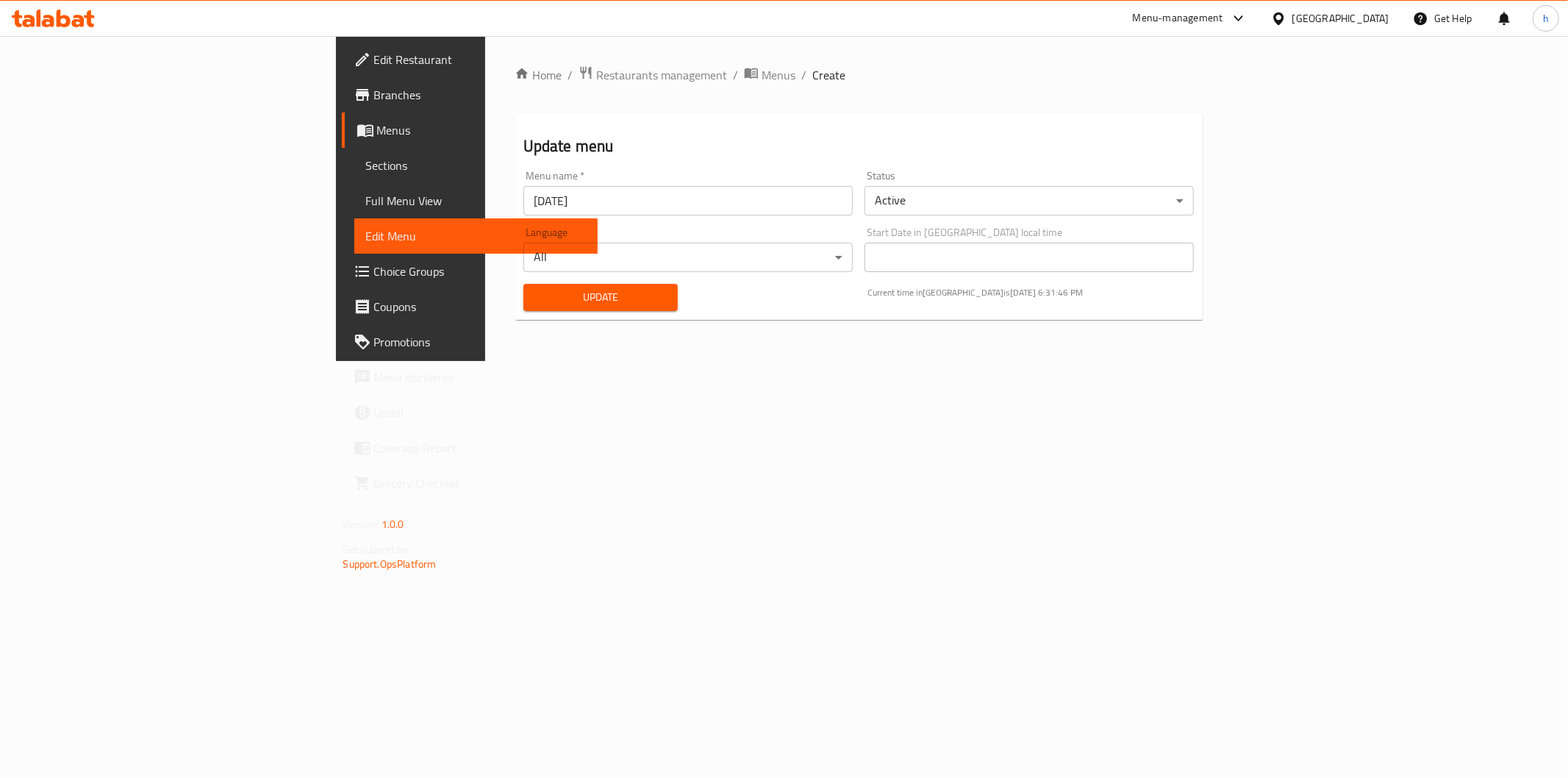
click at [366, 206] on span "Full Menu View" at bounding box center [476, 200] width 220 height 18
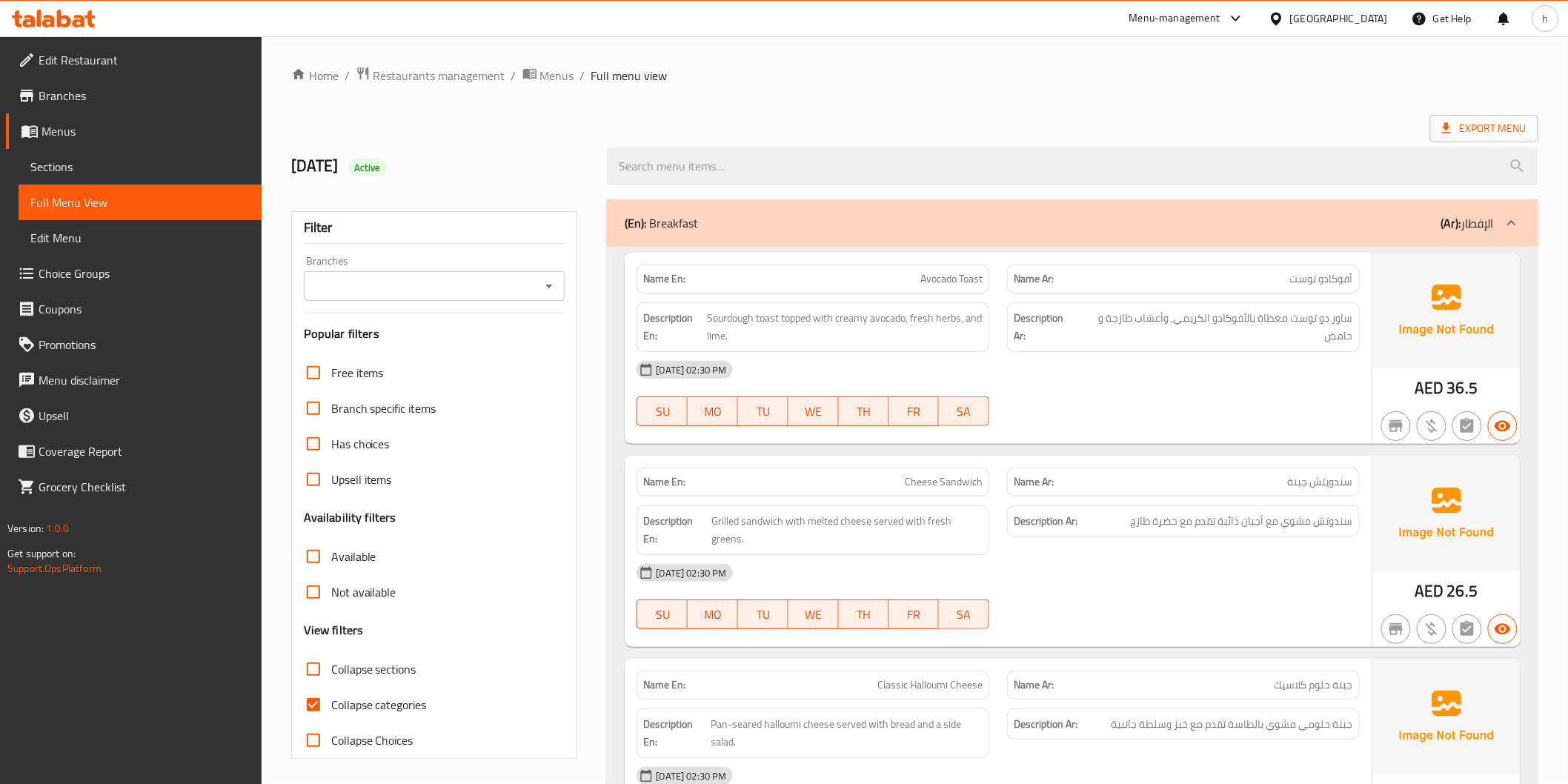
click at [125, 169] on span "Sections" at bounding box center [140, 166] width 219 height 18
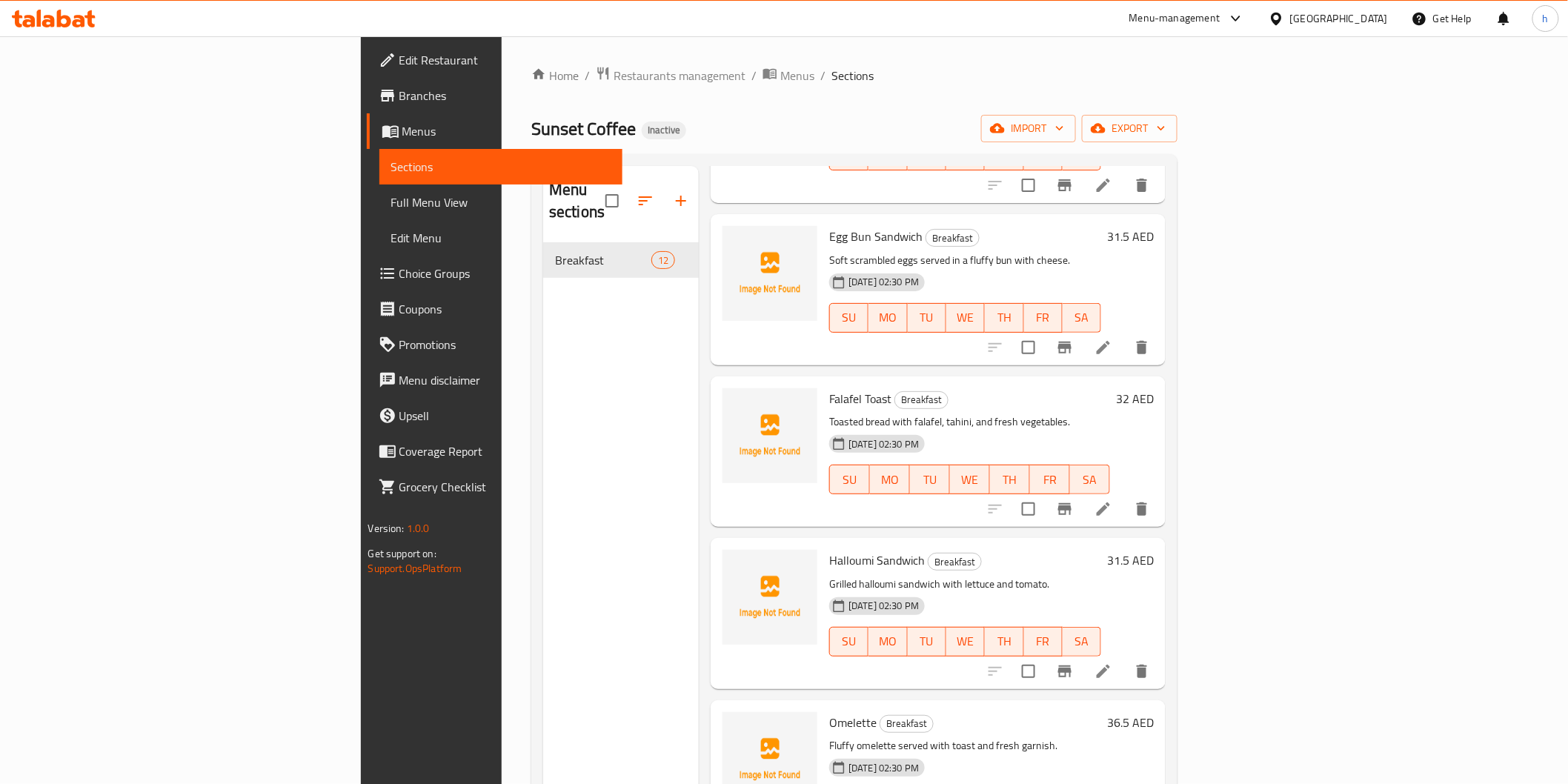
scroll to position [1194, 0]
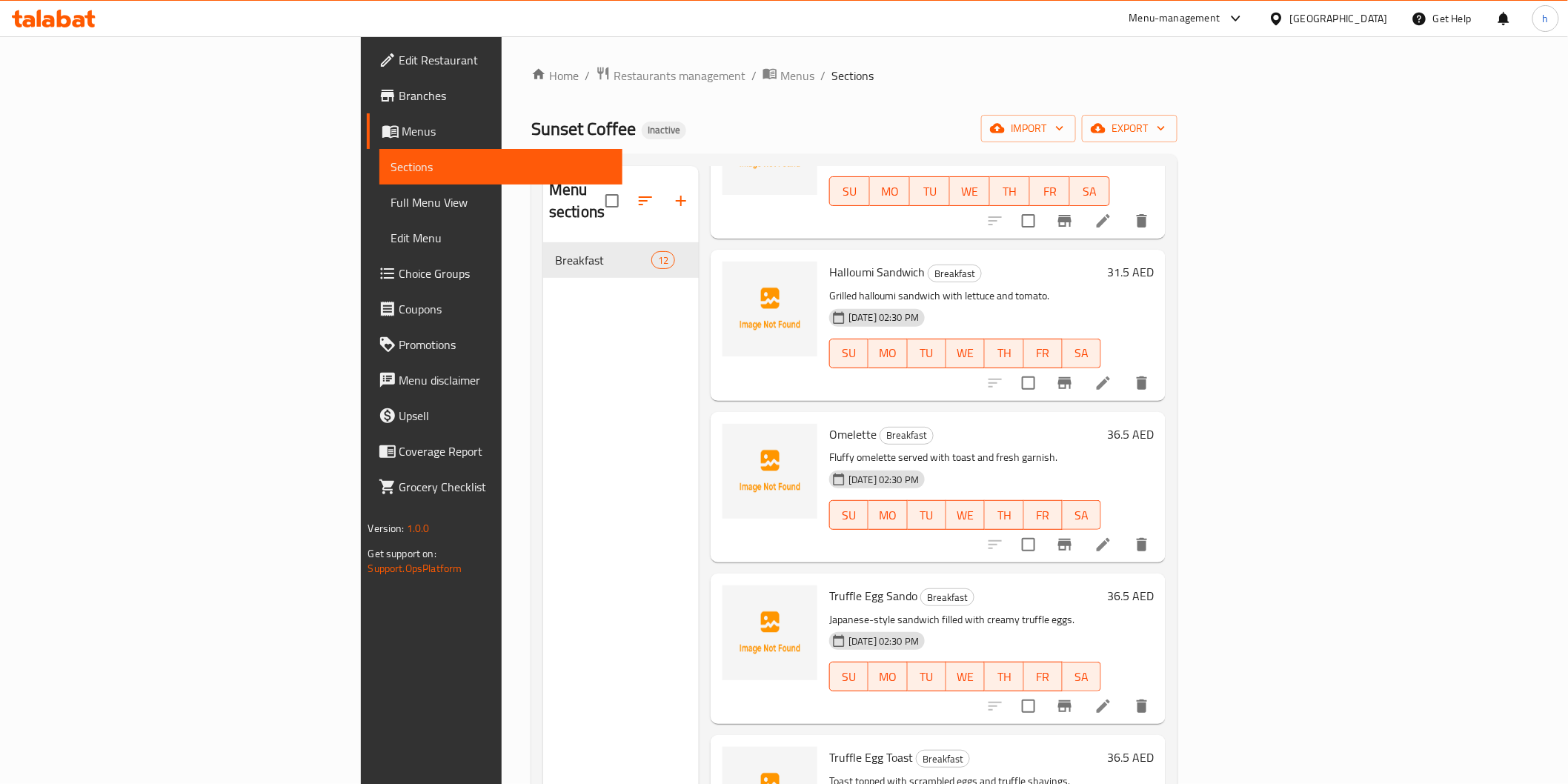
click at [1125, 531] on li at bounding box center [1104, 545] width 41 height 27
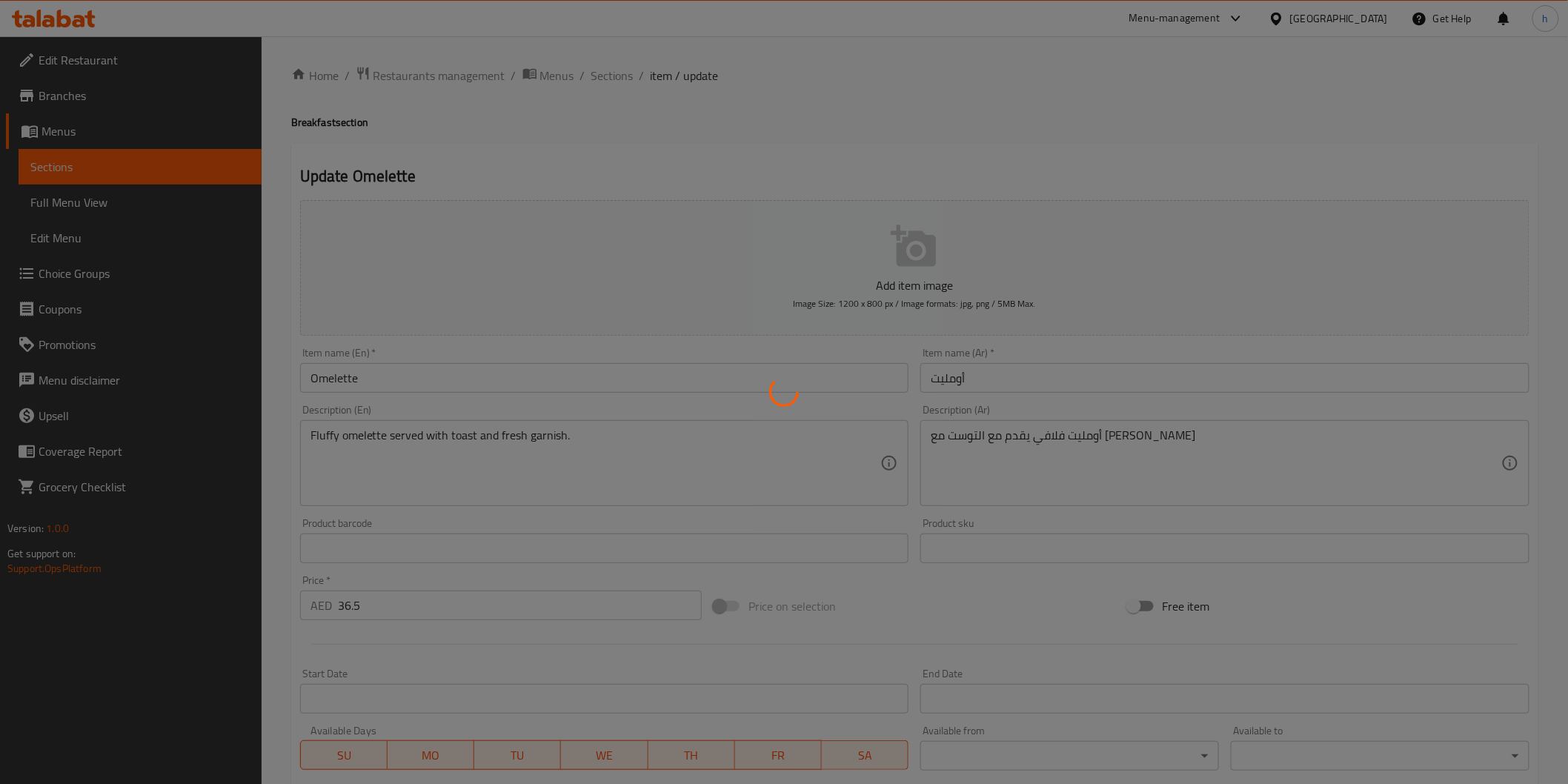
scroll to position [260, 0]
click at [986, 427] on div at bounding box center [784, 392] width 1568 height 784
click at [990, 432] on div at bounding box center [784, 392] width 1568 height 784
click at [989, 428] on div at bounding box center [784, 392] width 1568 height 784
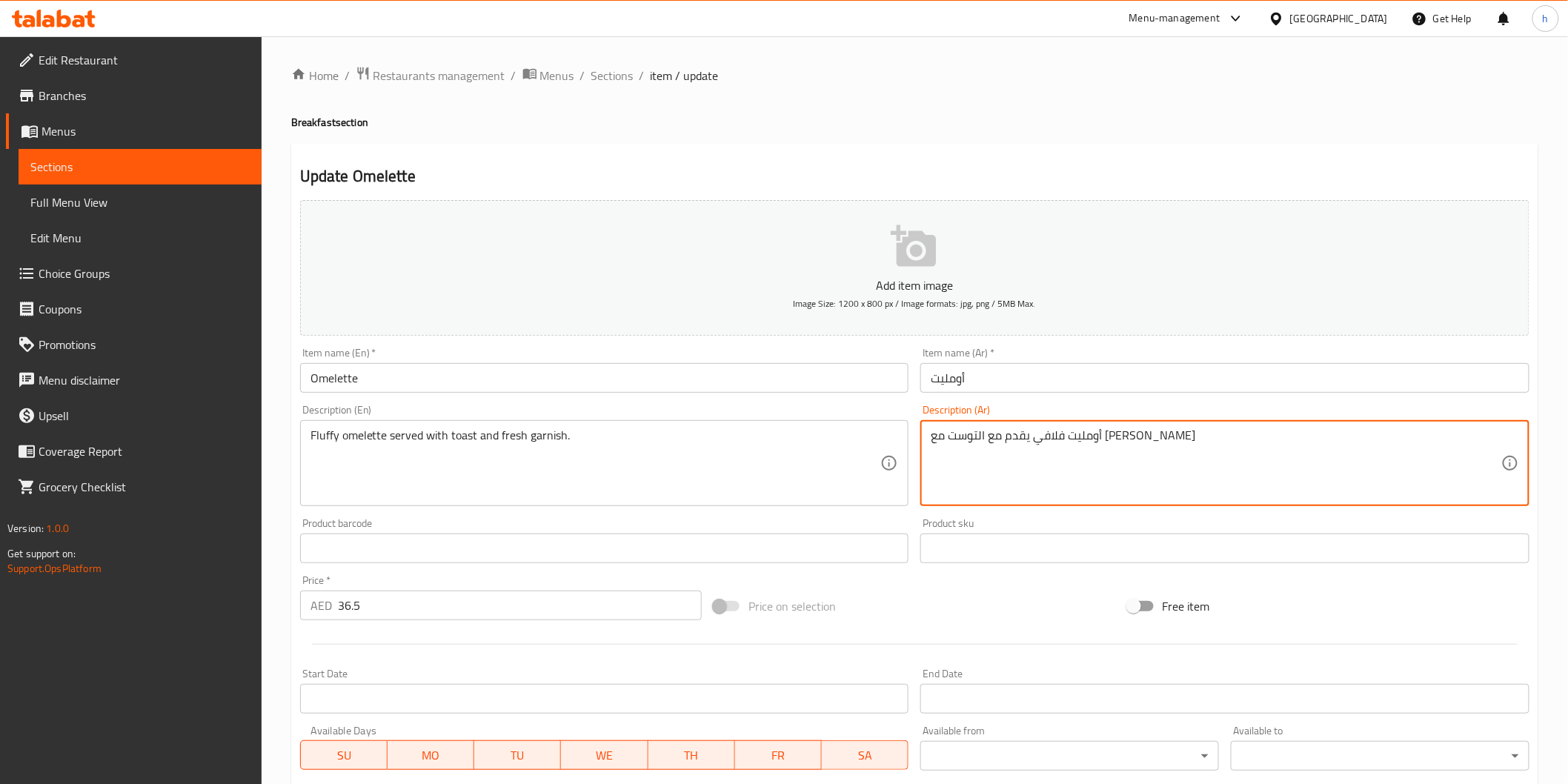
click at [993, 433] on textarea "أومليت فلافي يقدم مع التوست مع زينة طازجة" at bounding box center [1216, 464] width 571 height 71
click at [993, 439] on textarea "أومليت فلافي يقدم مع التوست و زينة طازجة" at bounding box center [1216, 464] width 571 height 71
click at [994, 443] on textarea "أومليت فلافي يقدم مع التوست و زينة طازجة" at bounding box center [1216, 464] width 571 height 71
click at [991, 445] on textarea "أومليت فلافي يقدم مع التوست و زينة طازجة" at bounding box center [1216, 464] width 571 height 71
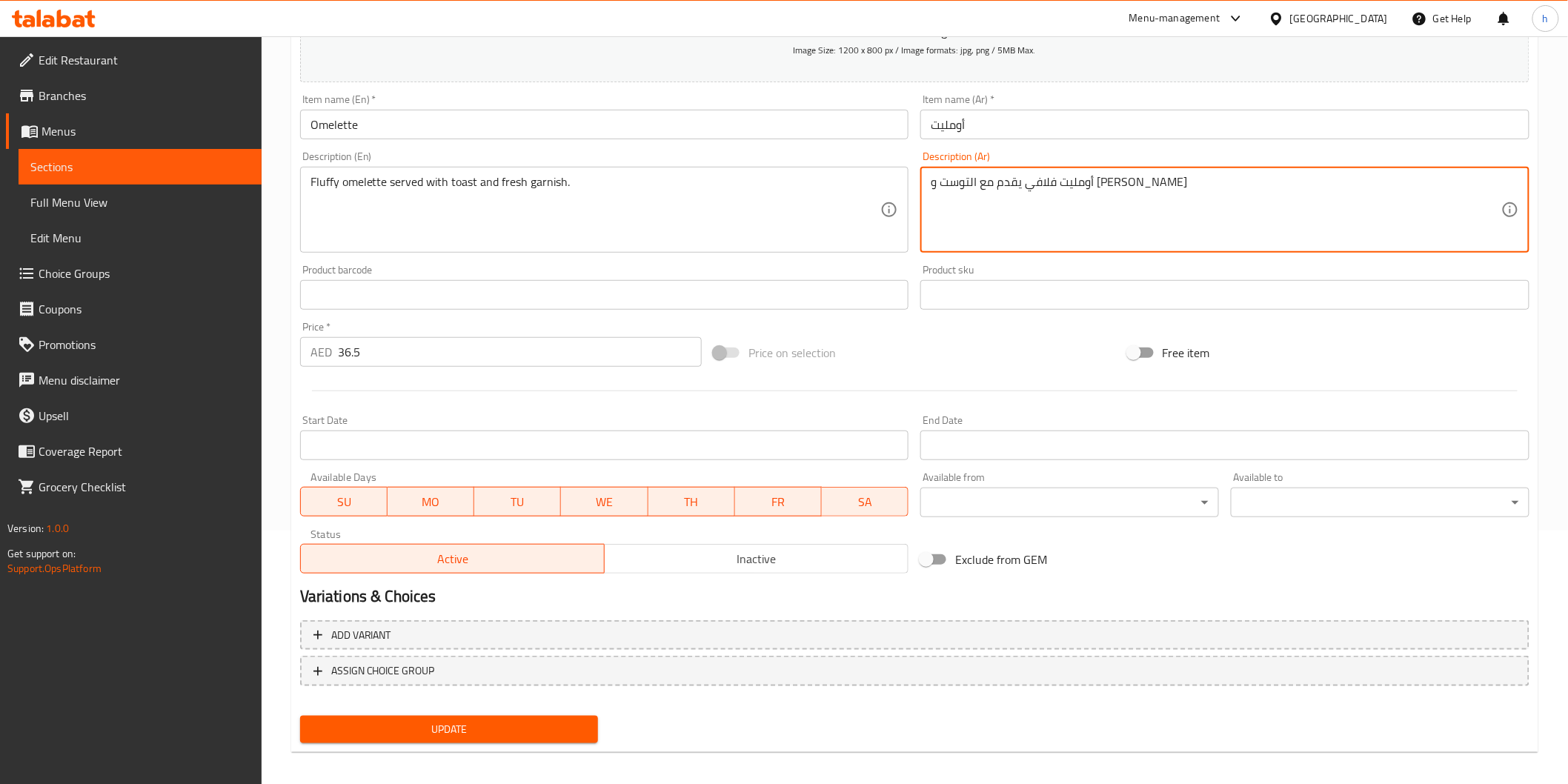
scroll to position [260, 0]
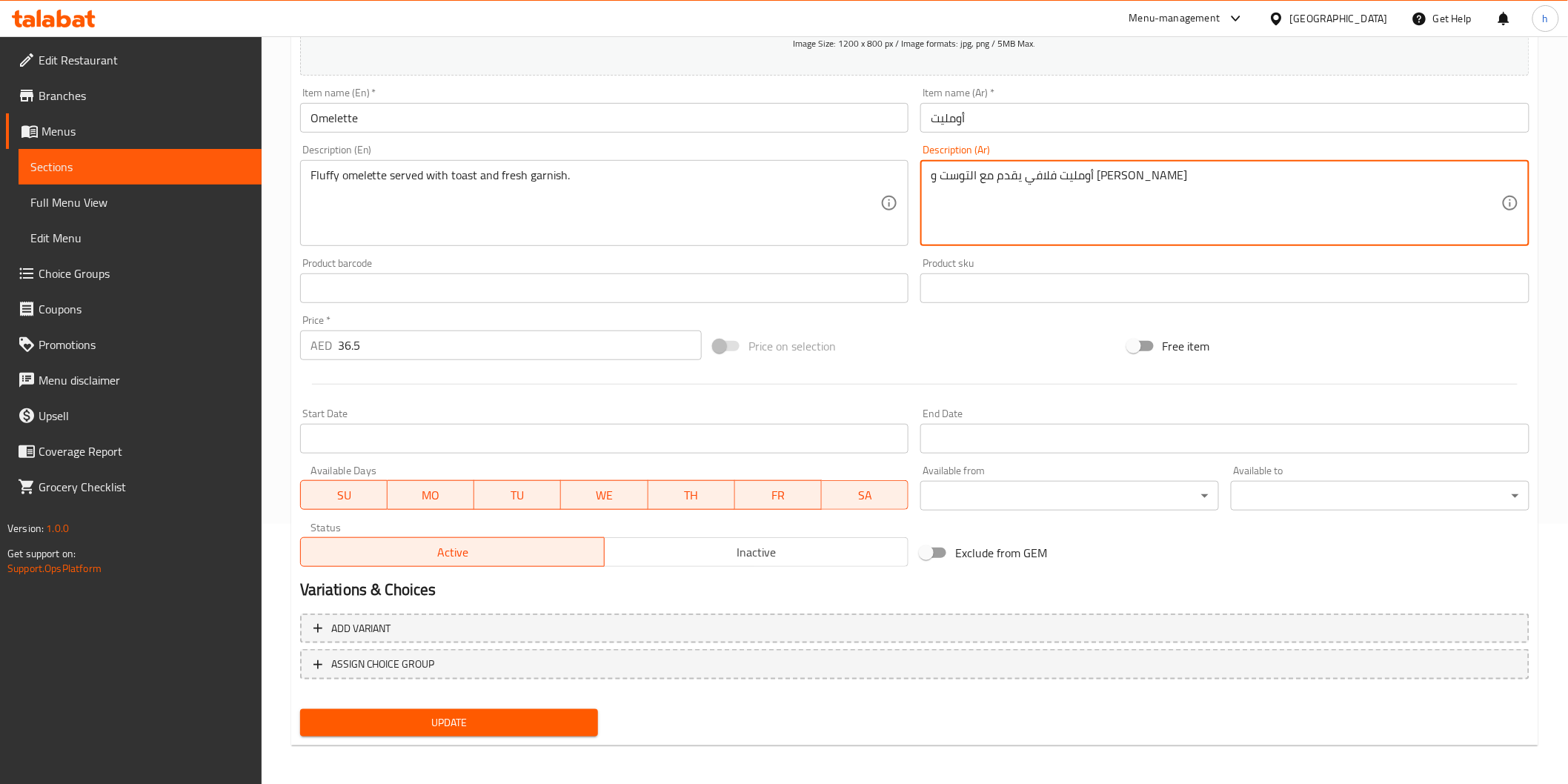
type textarea "أومليت فلافي يقدم مع التوست و زينة طازجة"
click at [557, 725] on span "Update" at bounding box center [449, 723] width 275 height 19
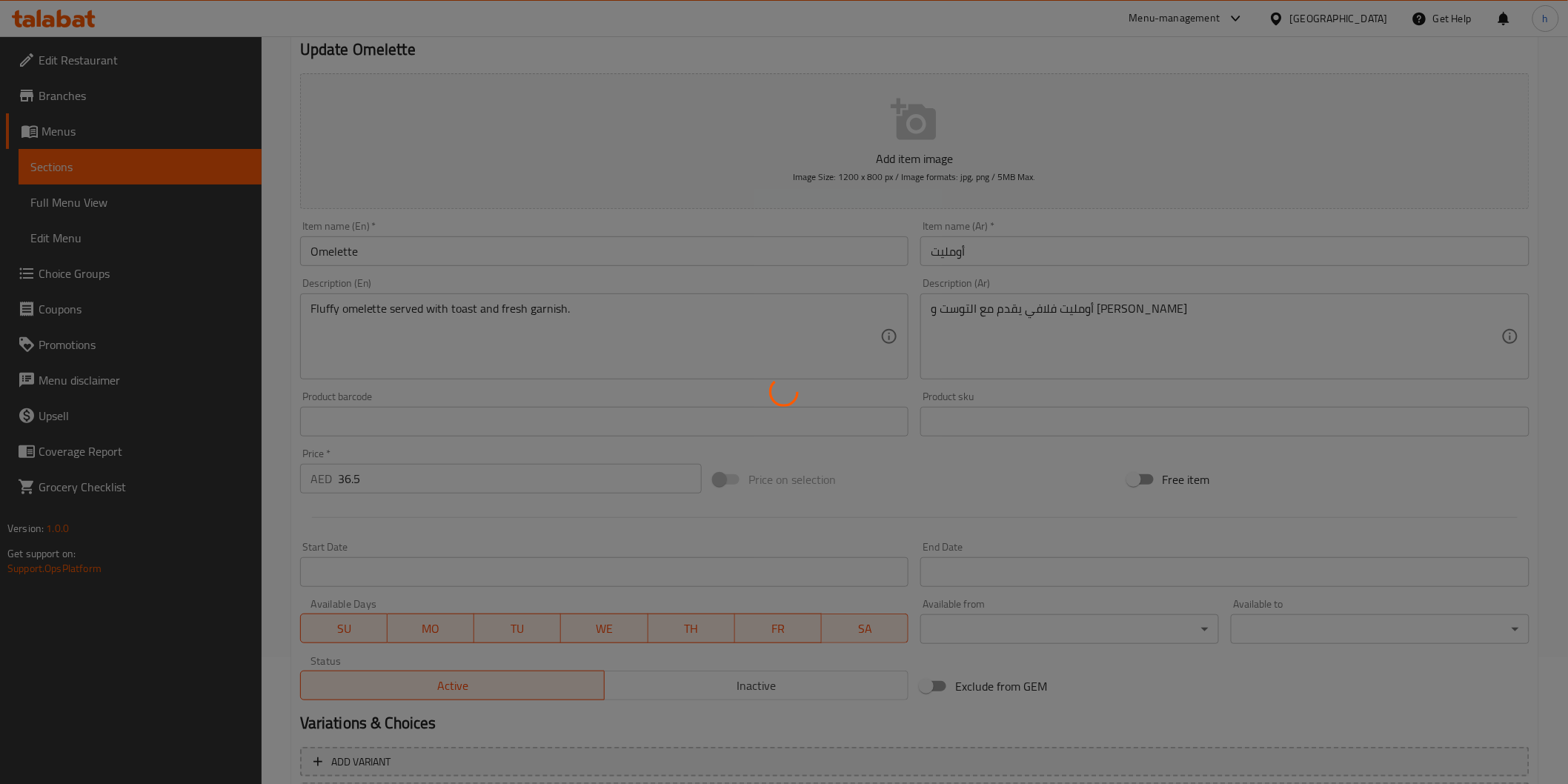
scroll to position [0, 0]
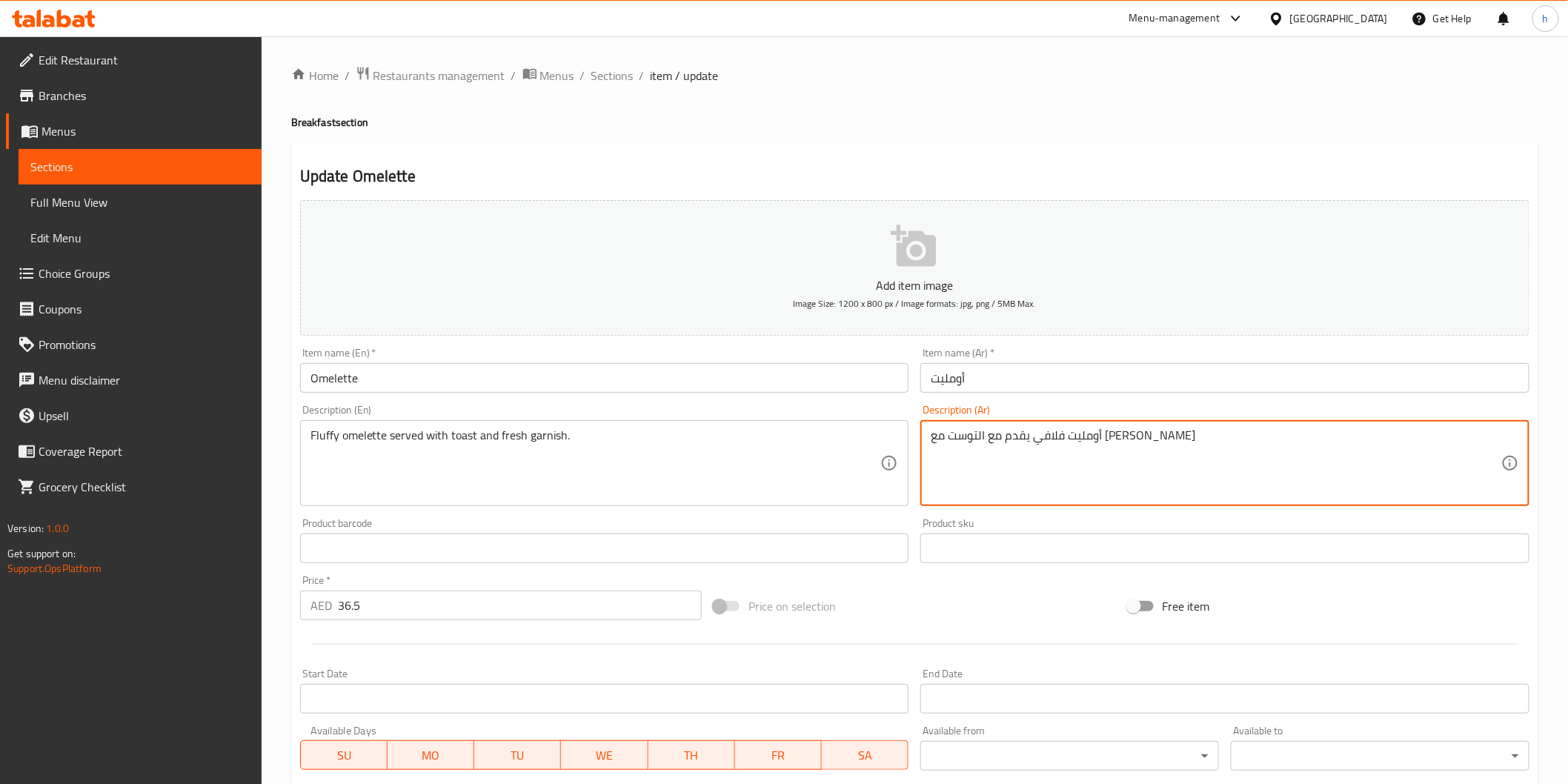
click at [989, 442] on textarea "أومليت فلافي يقدم مع التوست مع زينة طازجة" at bounding box center [1216, 464] width 571 height 71
click at [995, 442] on textarea "أومليت فلافي يقدم مع التوست مع زينة طازجة" at bounding box center [1216, 464] width 571 height 71
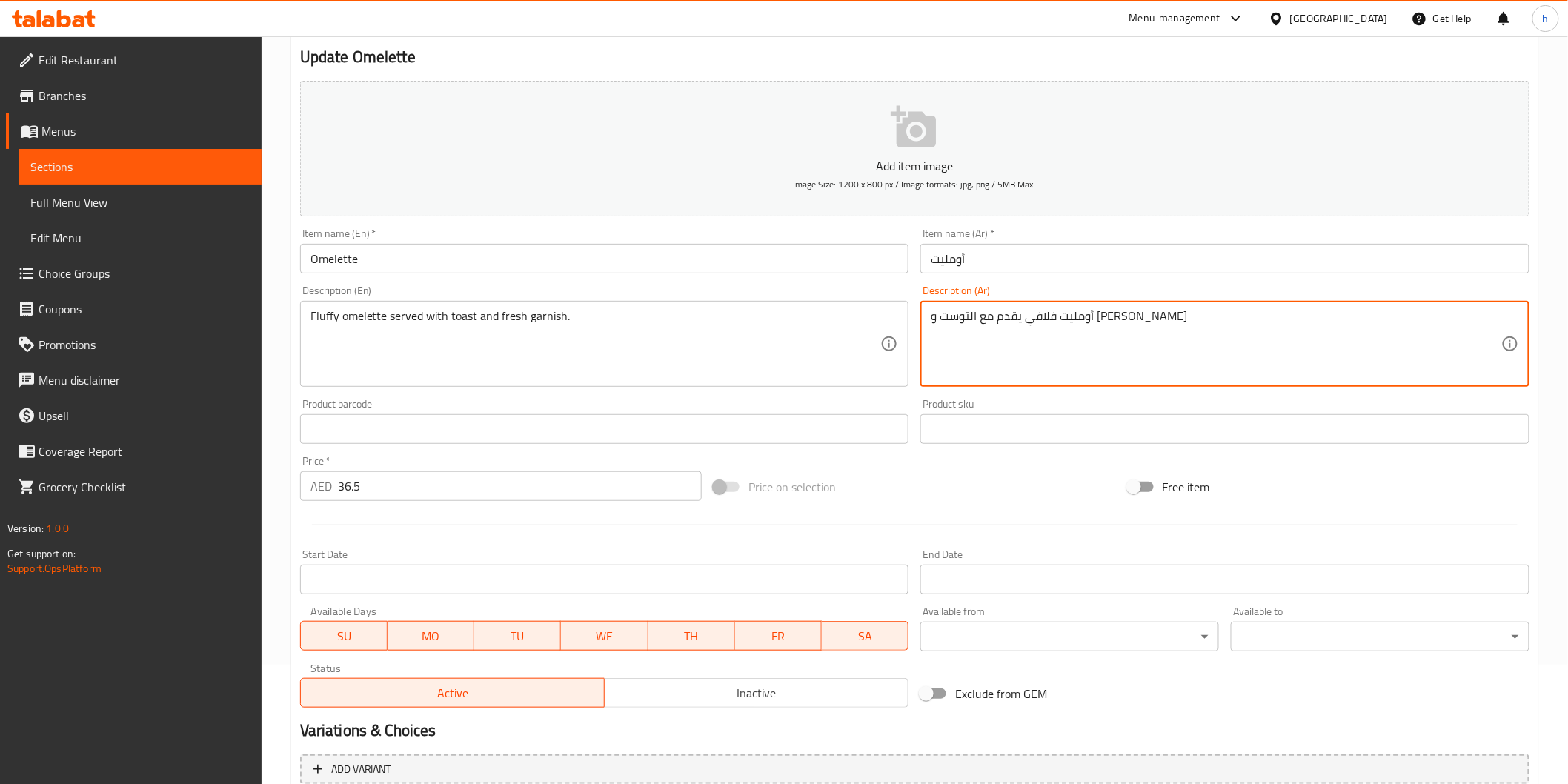
scroll to position [260, 0]
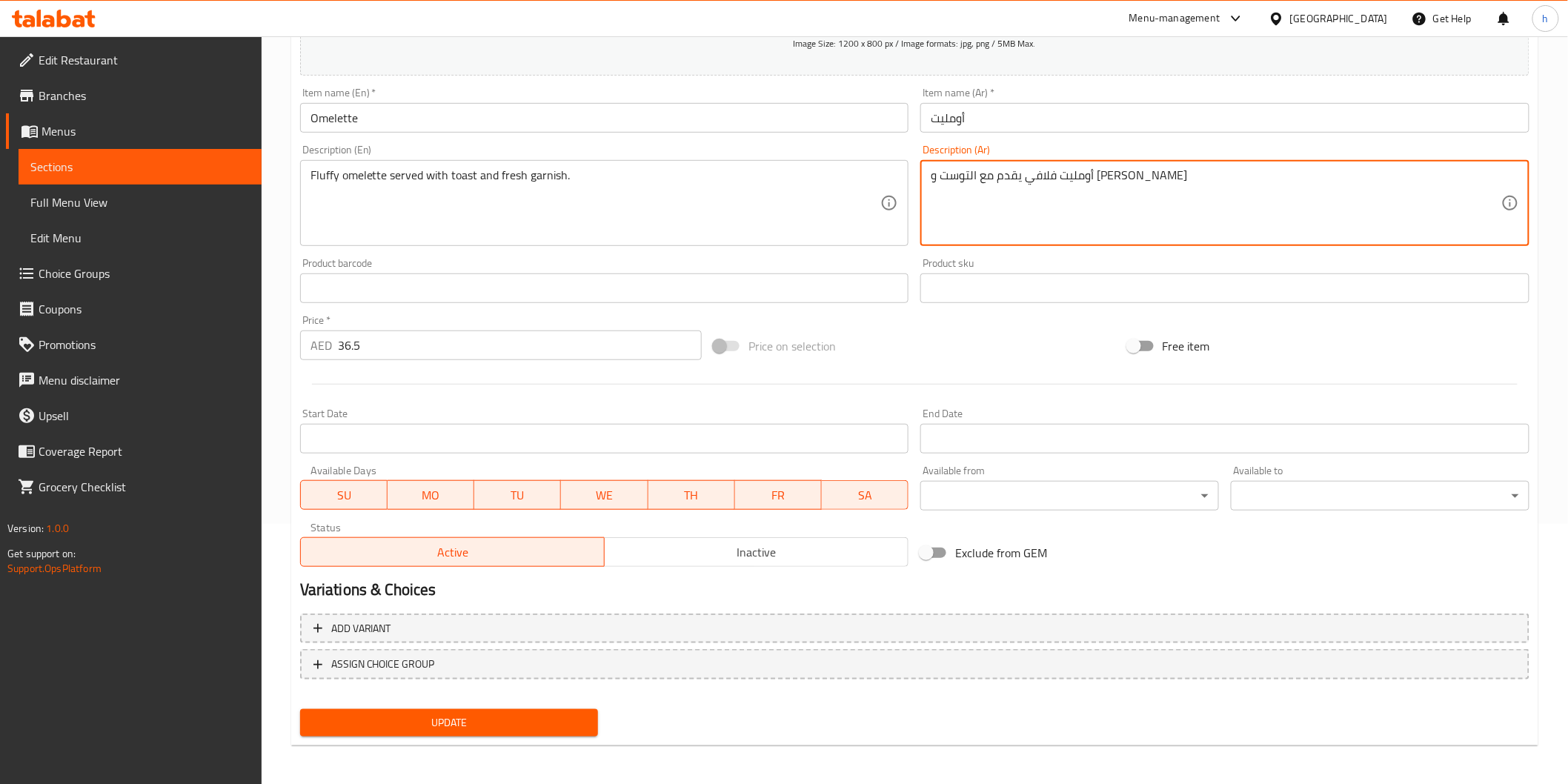
type textarea "أومليت فلافي يقدم مع التوست و زينة طازجة"
click at [483, 714] on span "Update" at bounding box center [449, 723] width 275 height 19
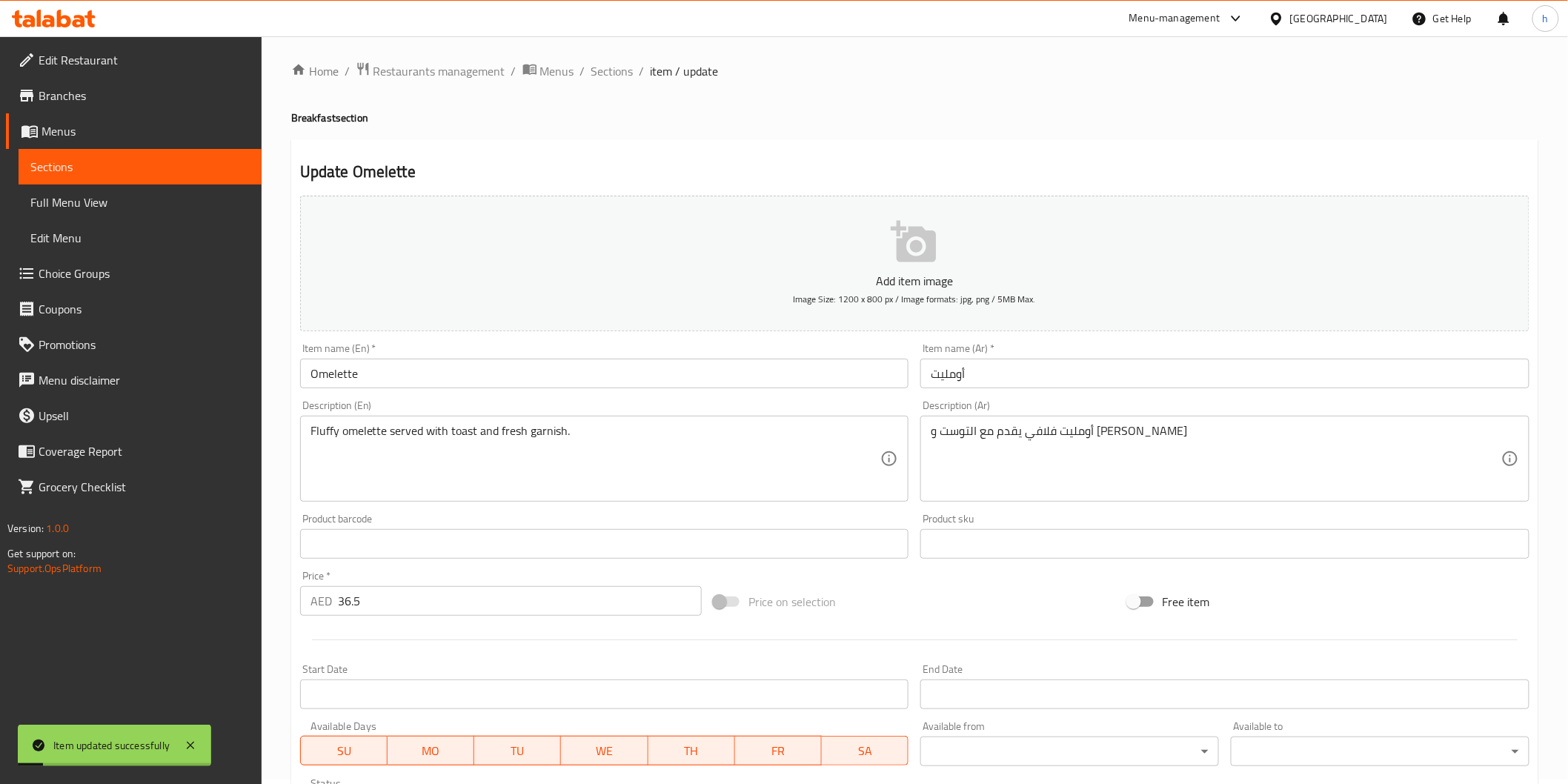
scroll to position [0, 0]
click at [107, 211] on span "Full Menu View" at bounding box center [140, 201] width 219 height 18
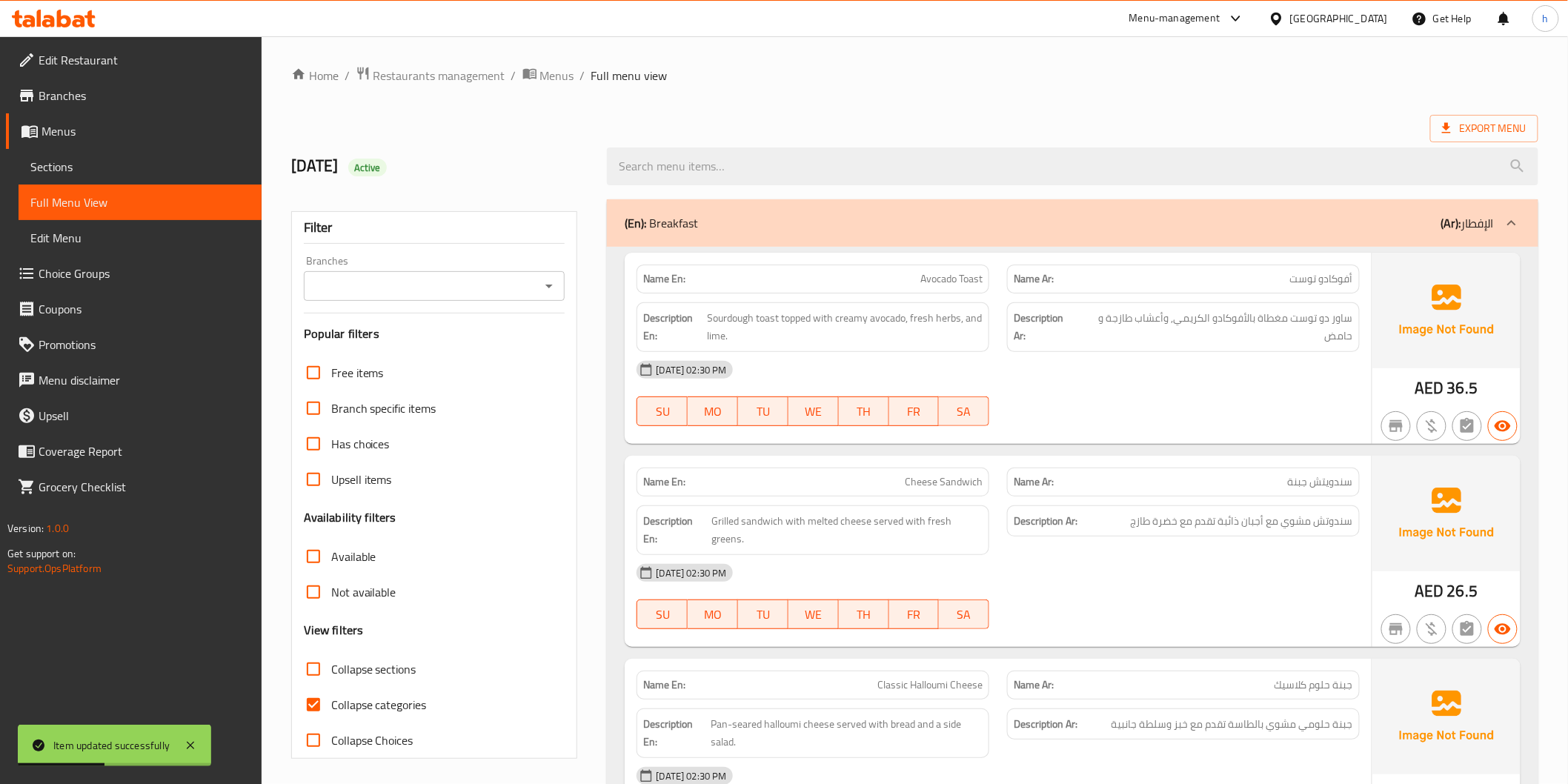
click at [357, 706] on span "Collapse categories" at bounding box center [379, 705] width 95 height 18
click at [331, 706] on input "Collapse categories" at bounding box center [314, 705] width 35 height 35
checkbox input "false"
click at [1476, 138] on span "Export Menu" at bounding box center [1485, 128] width 108 height 28
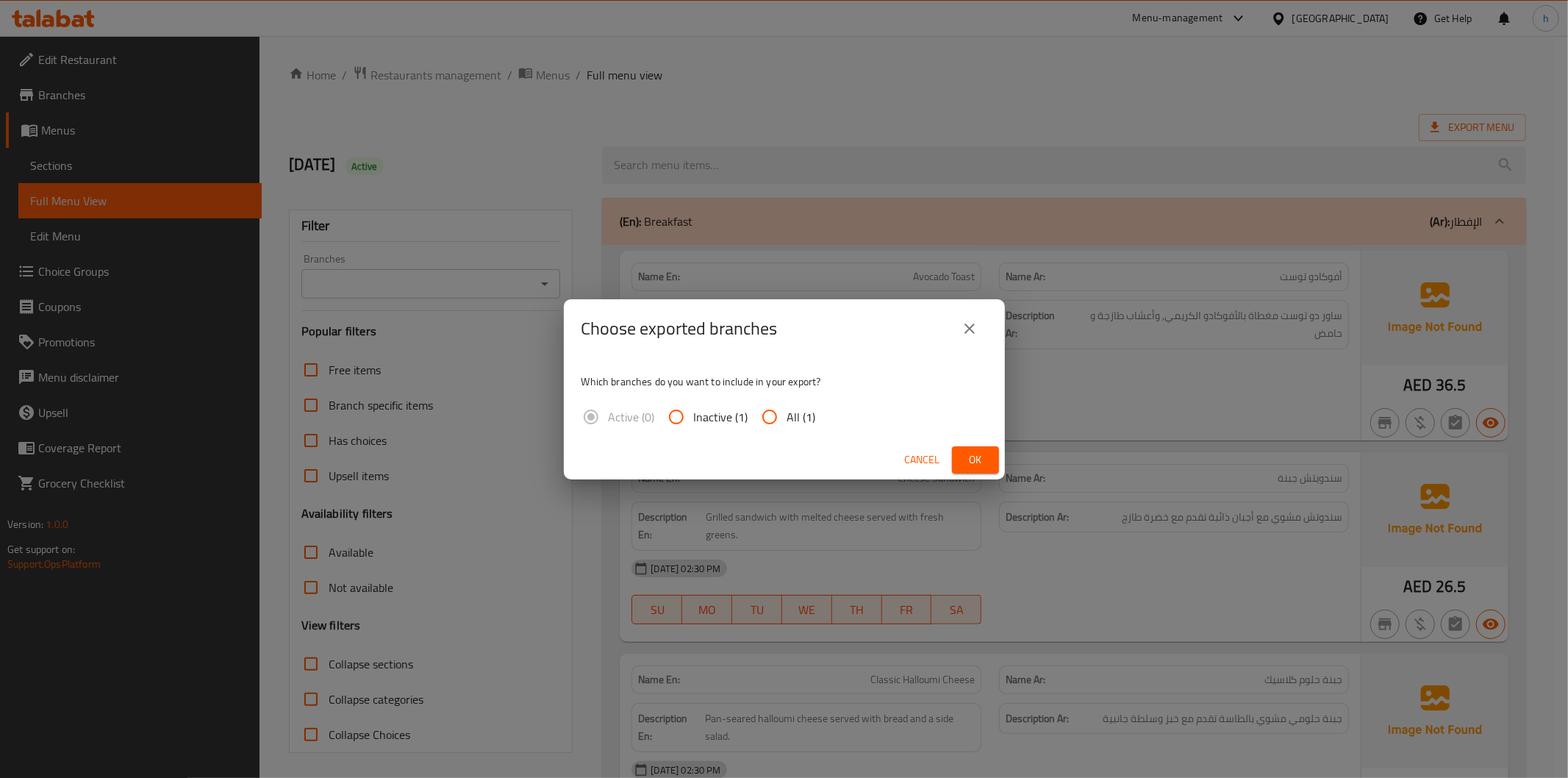
click at [804, 412] on span "All (1)" at bounding box center [802, 417] width 28 height 18
click at [788, 412] on input "All (1)" at bounding box center [769, 417] width 35 height 35
radio input "true"
click at [989, 460] on button "Ok" at bounding box center [976, 460] width 47 height 28
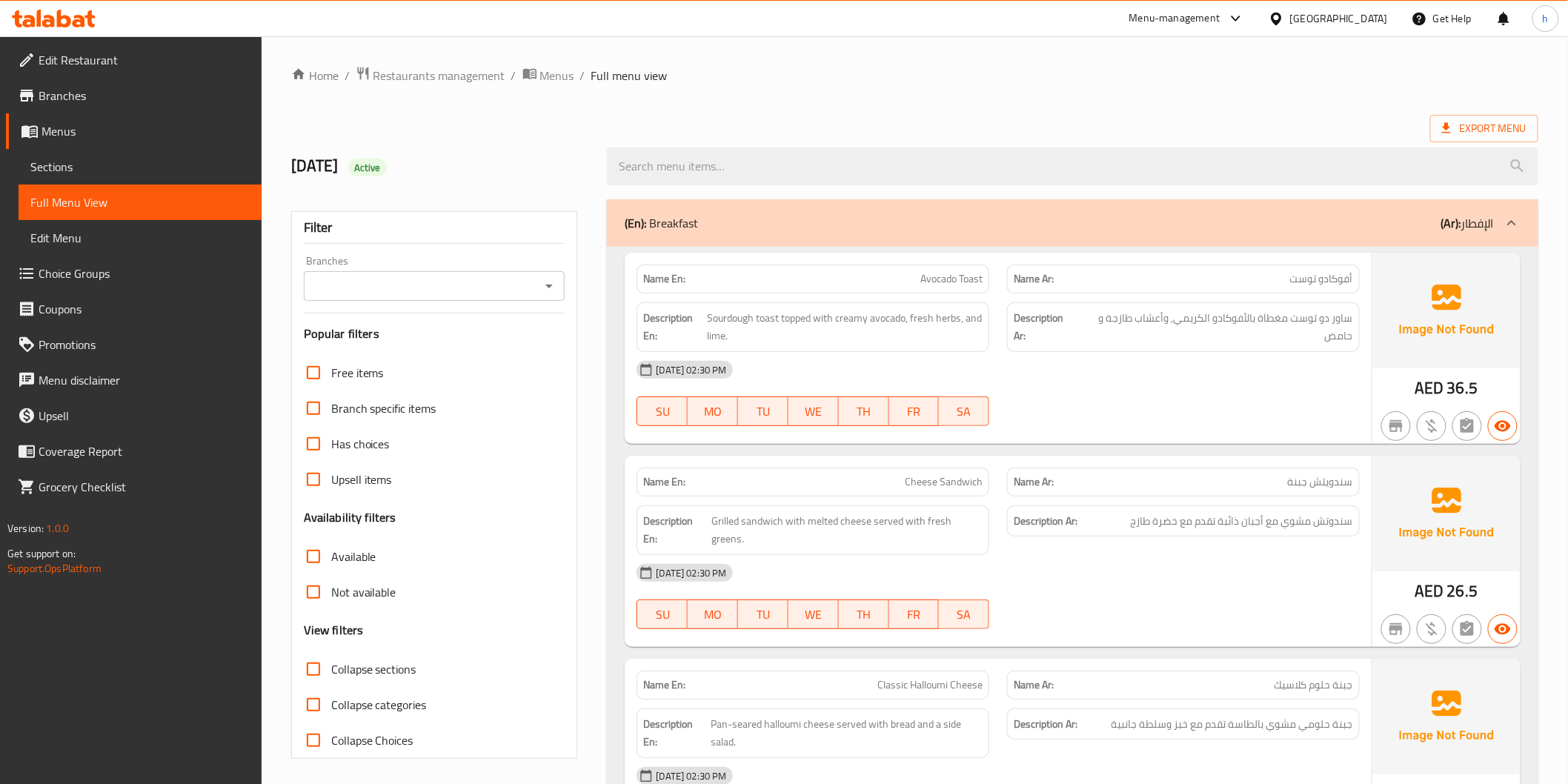
click at [1337, 21] on div "United Arab Emirates" at bounding box center [1340, 18] width 98 height 16
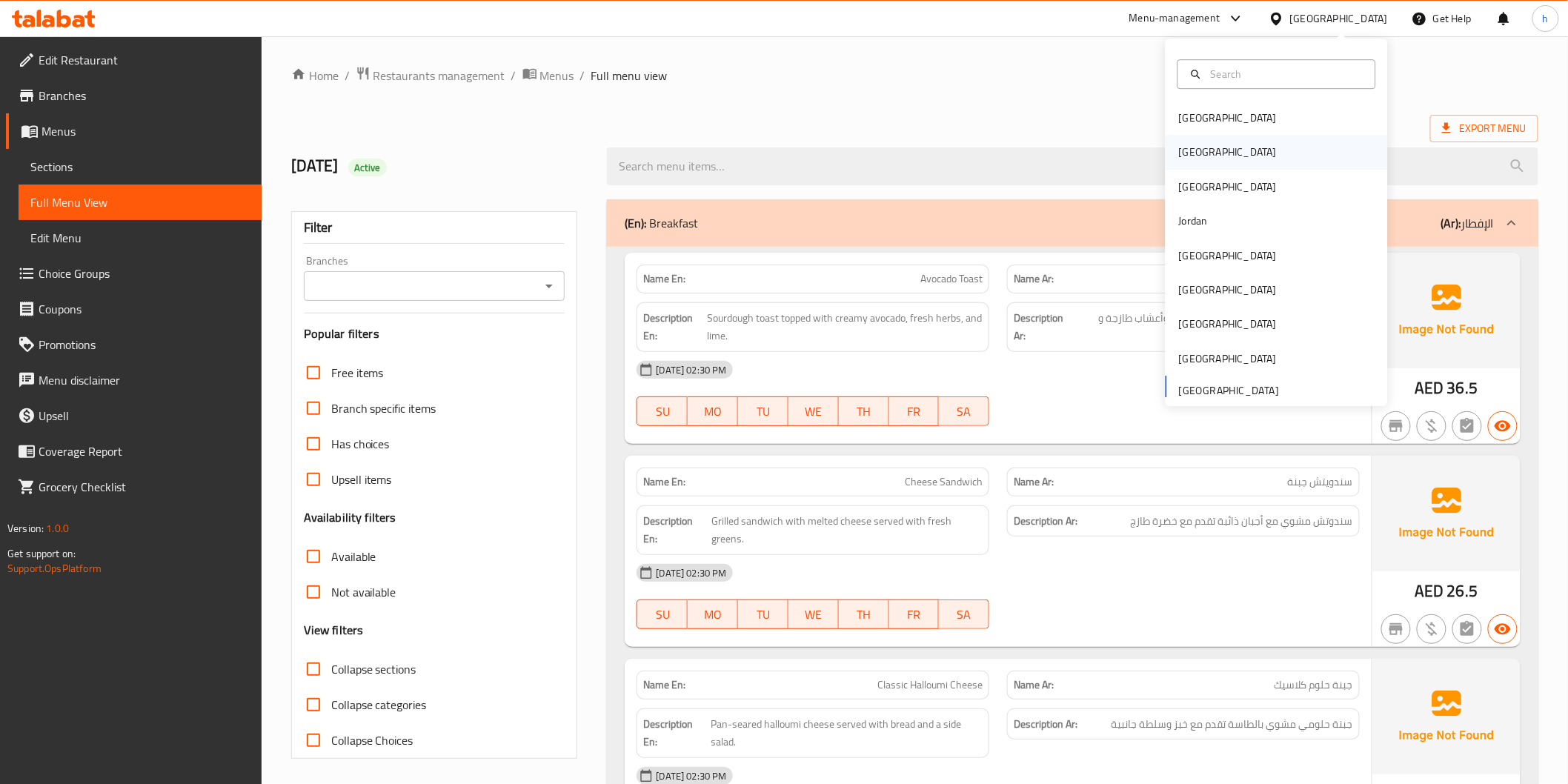
click at [1206, 153] on div "[GEOGRAPHIC_DATA]" at bounding box center [1277, 153] width 223 height 34
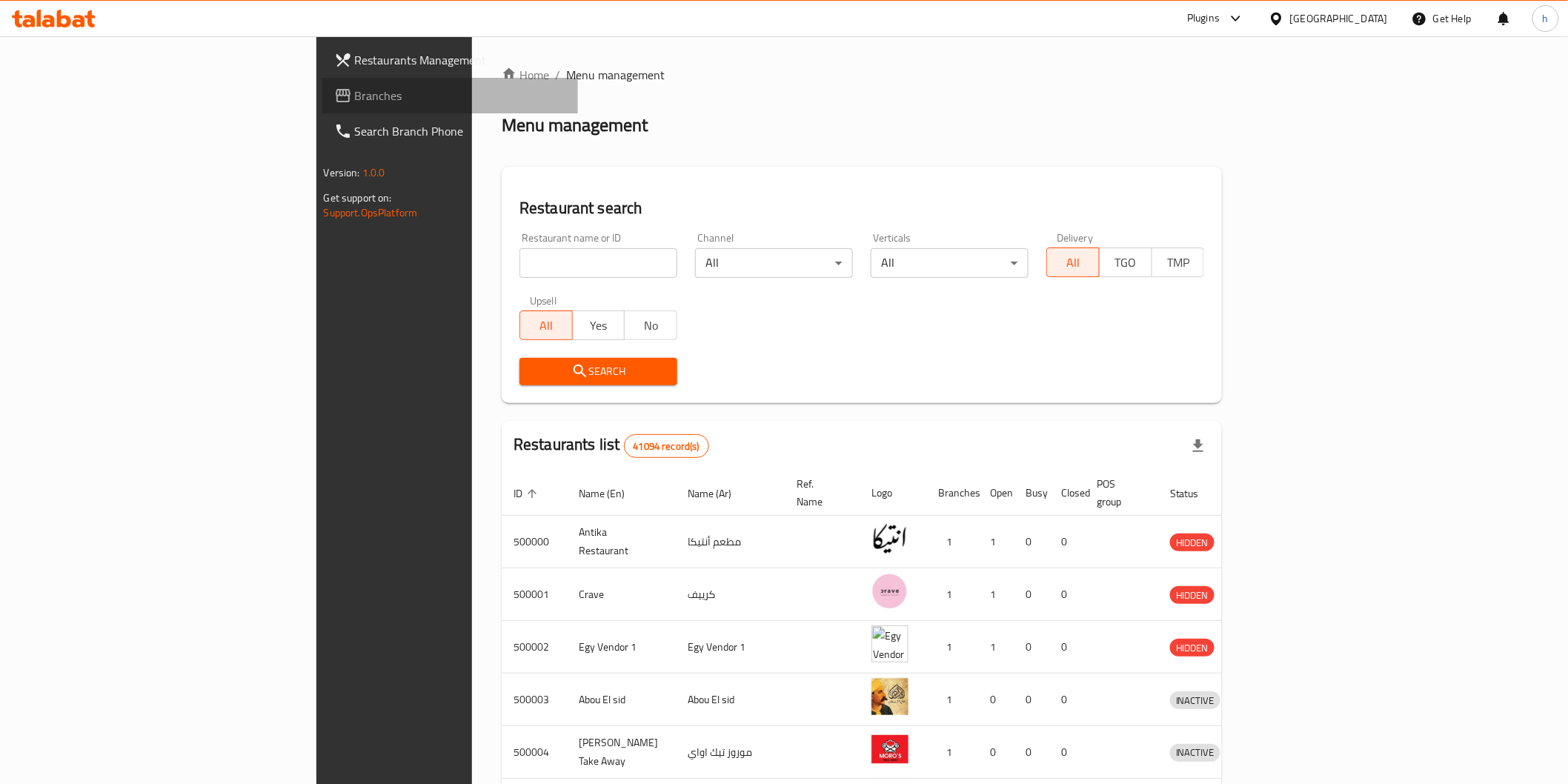
click at [355, 94] on span "Branches" at bounding box center [460, 95] width 212 height 18
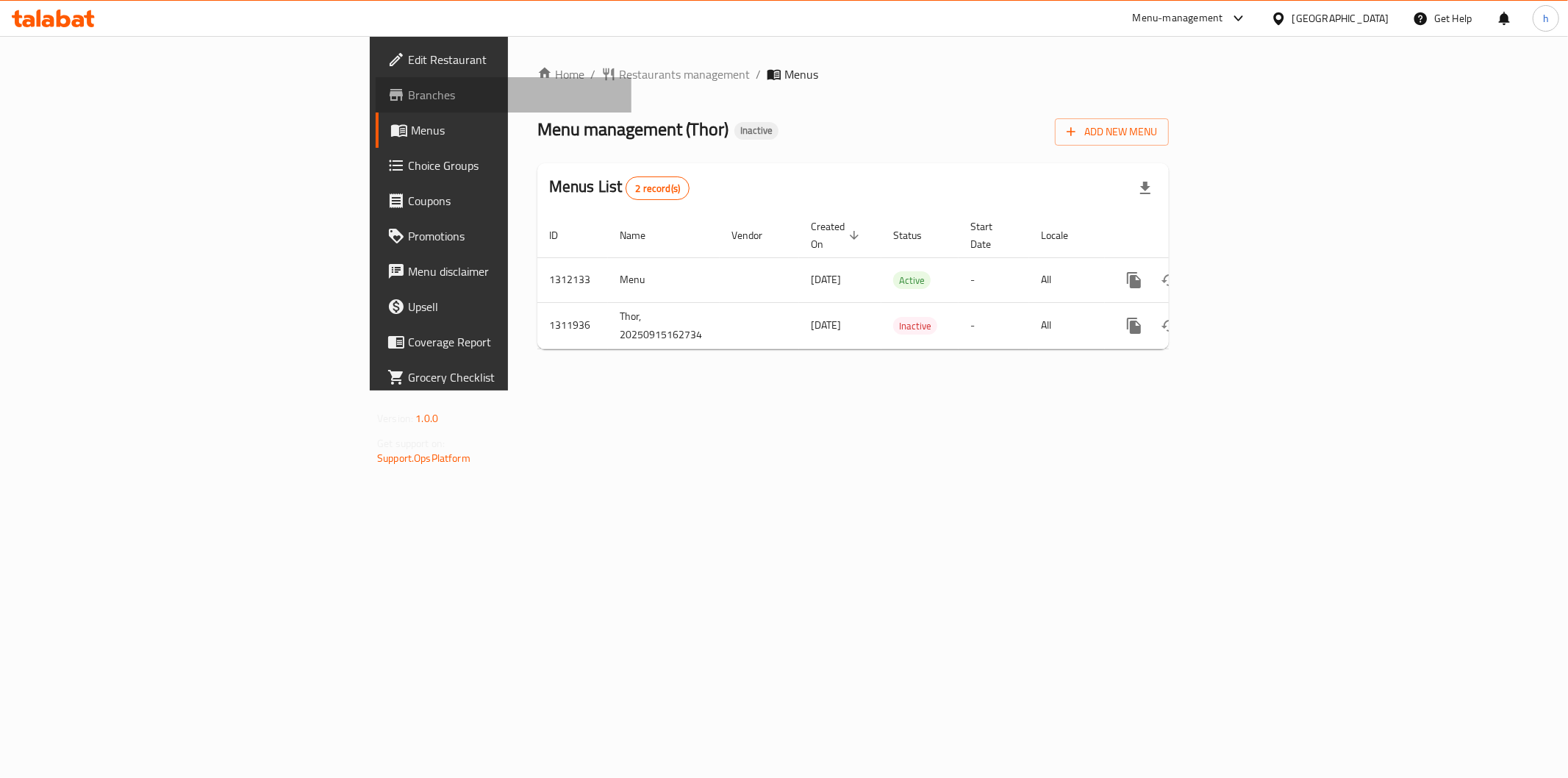
click at [408, 95] on span "Branches" at bounding box center [513, 95] width 212 height 18
